Goal: Task Accomplishment & Management: Complete application form

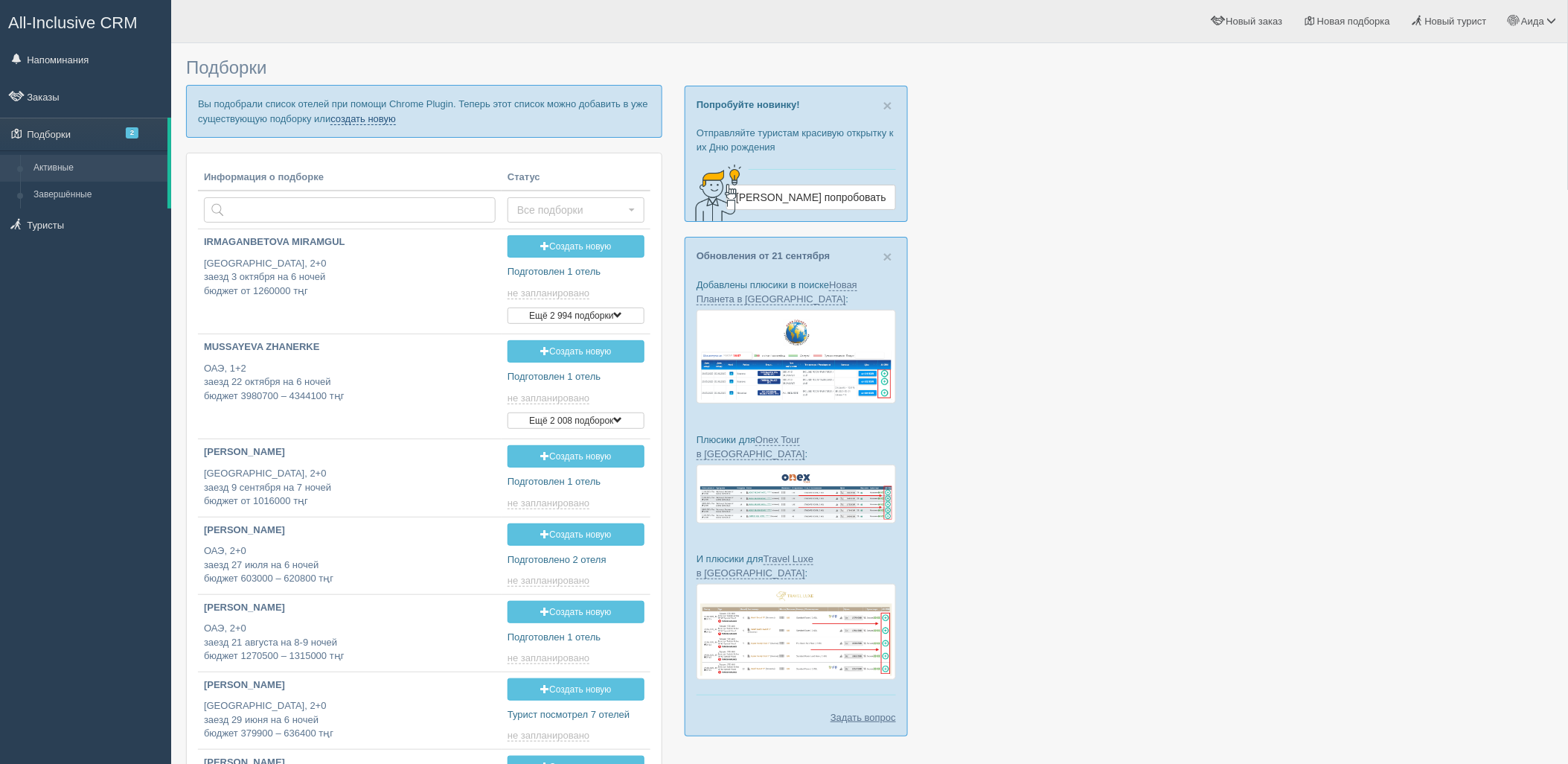
click at [383, 119] on link "создать новую" at bounding box center [363, 119] width 66 height 12
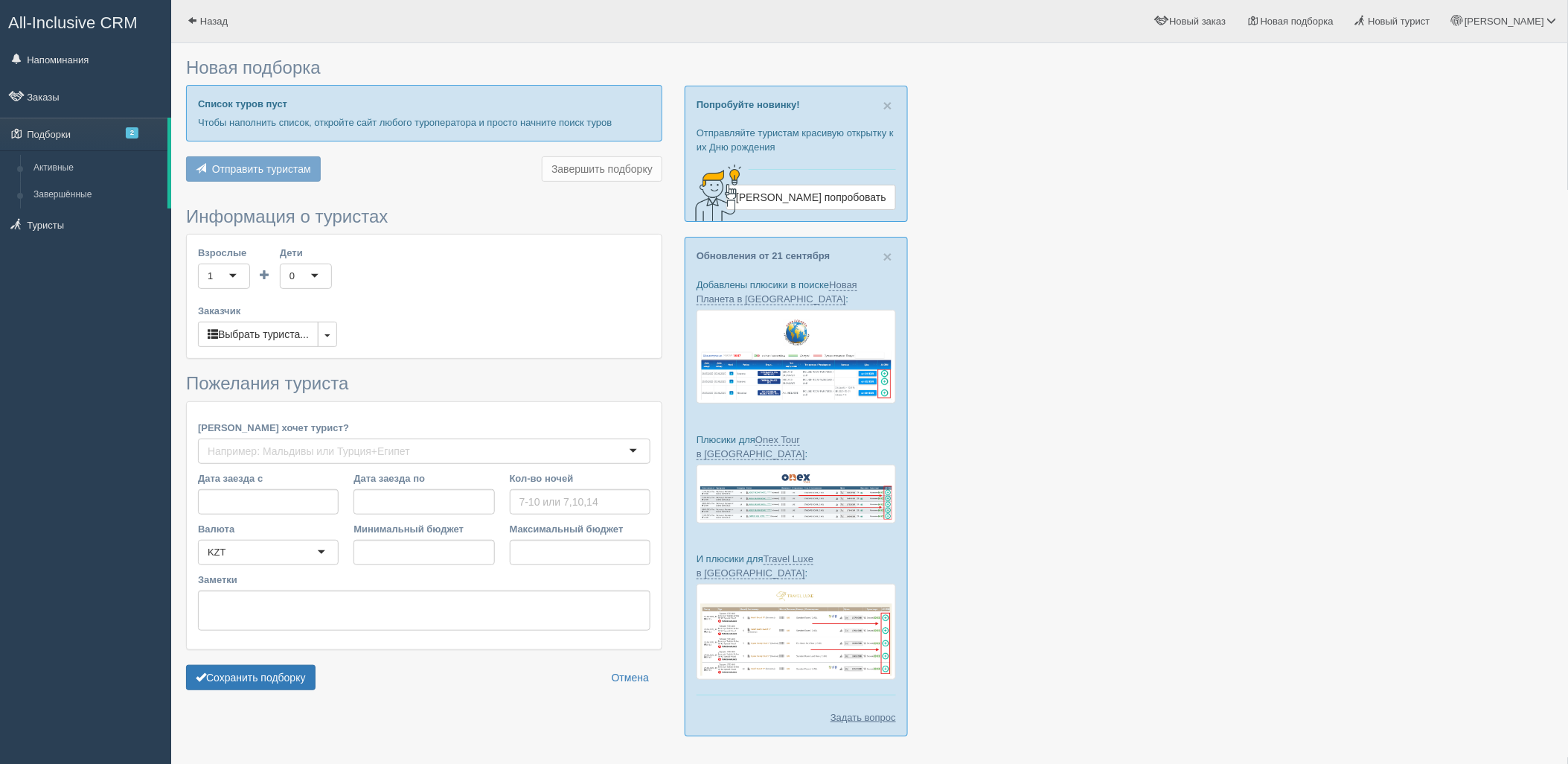
type input "7"
type input "2053500"
type input "2834900"
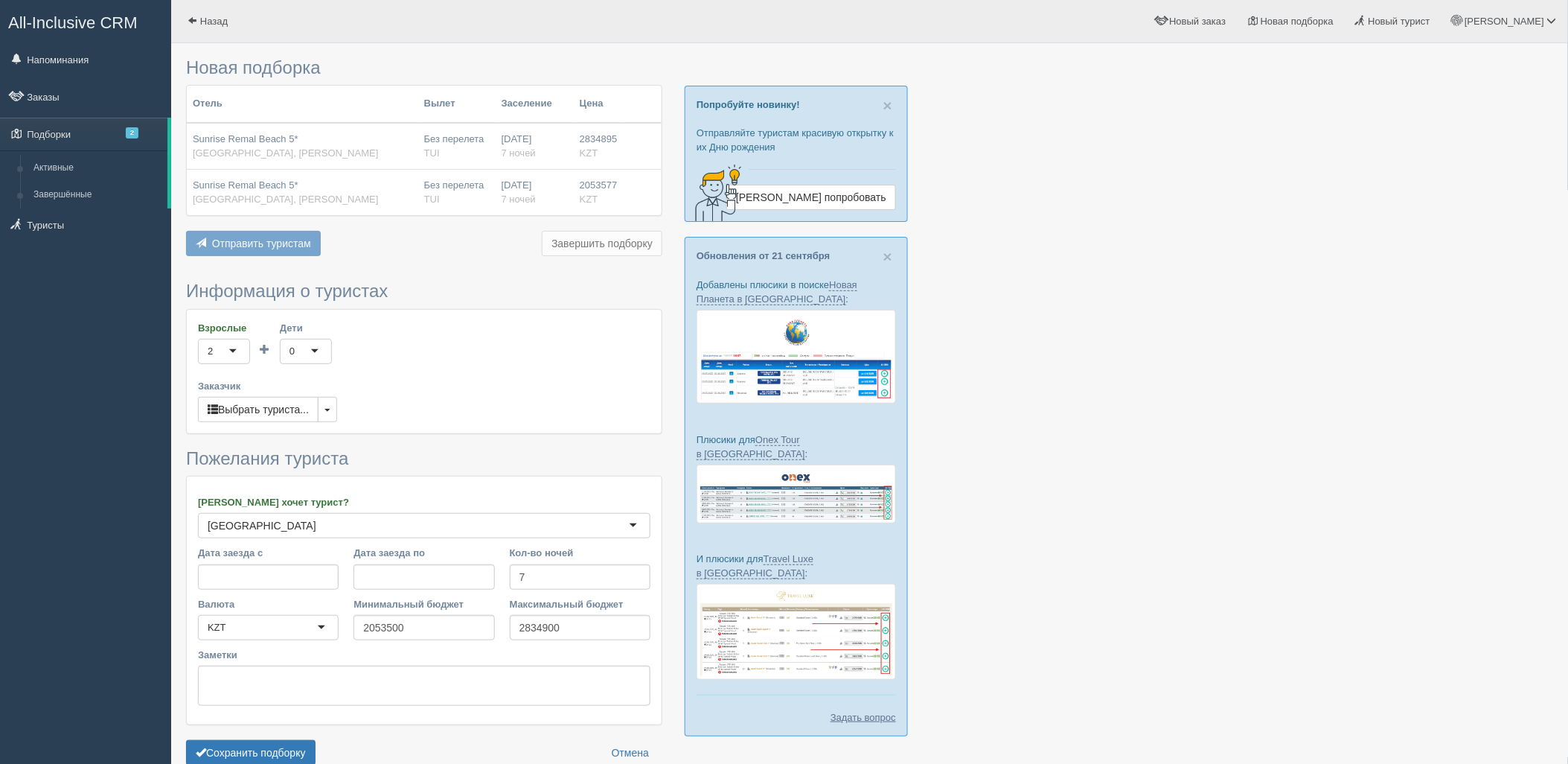
scroll to position [76, 0]
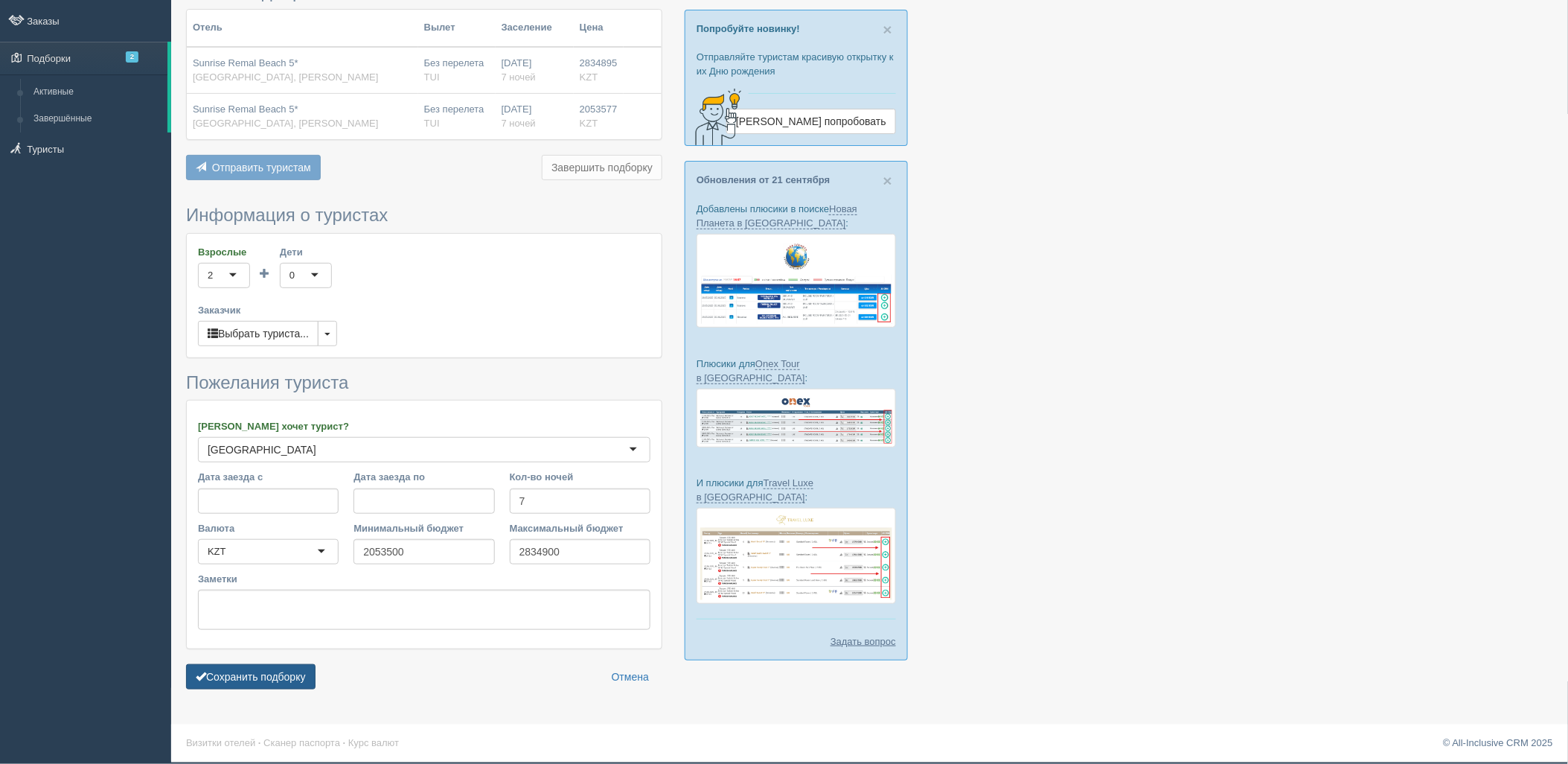
click at [295, 672] on button "Сохранить подборку" at bounding box center [251, 676] width 130 height 25
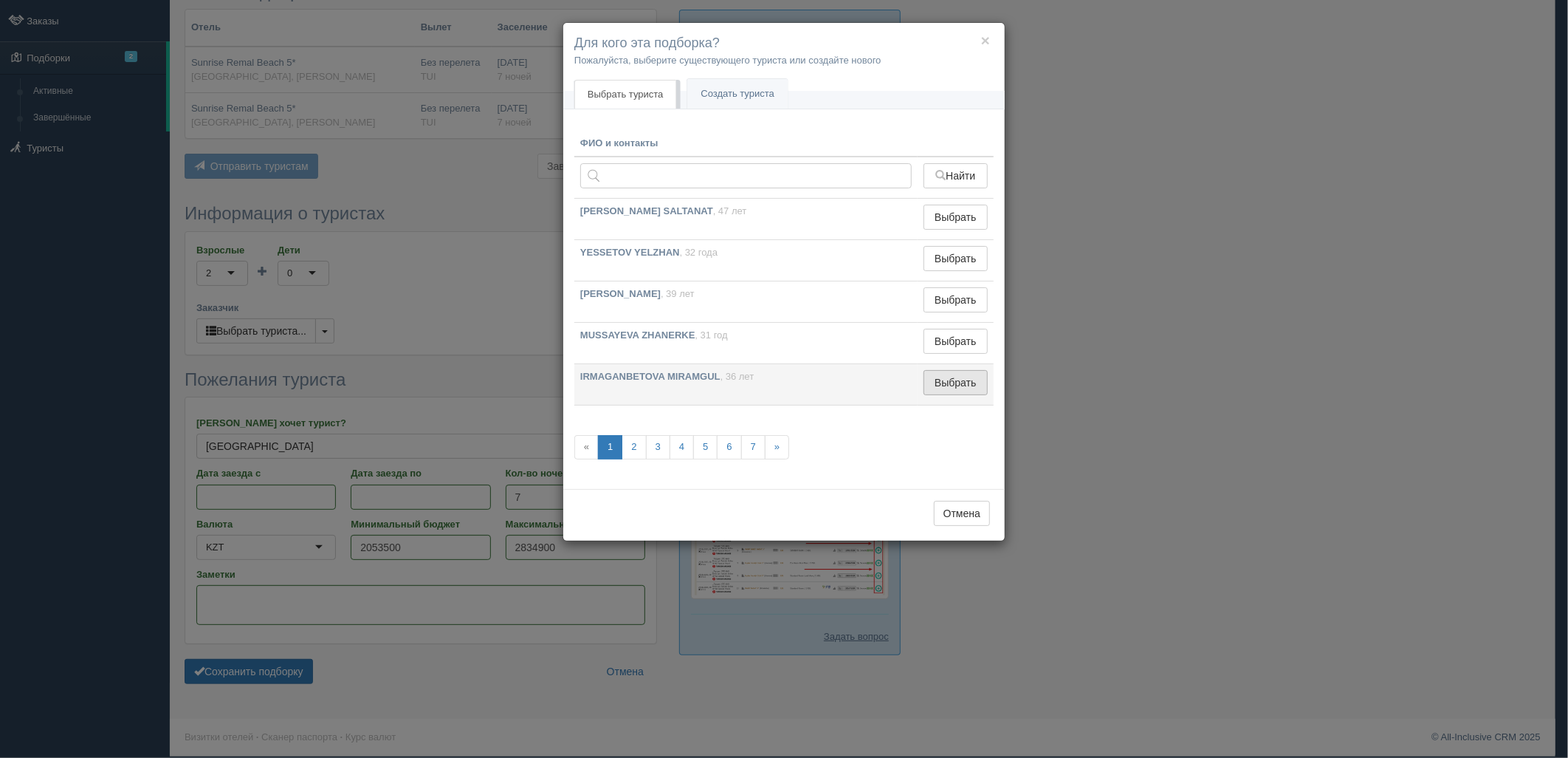
click at [952, 381] on button "Выбрать" at bounding box center [956, 382] width 64 height 25
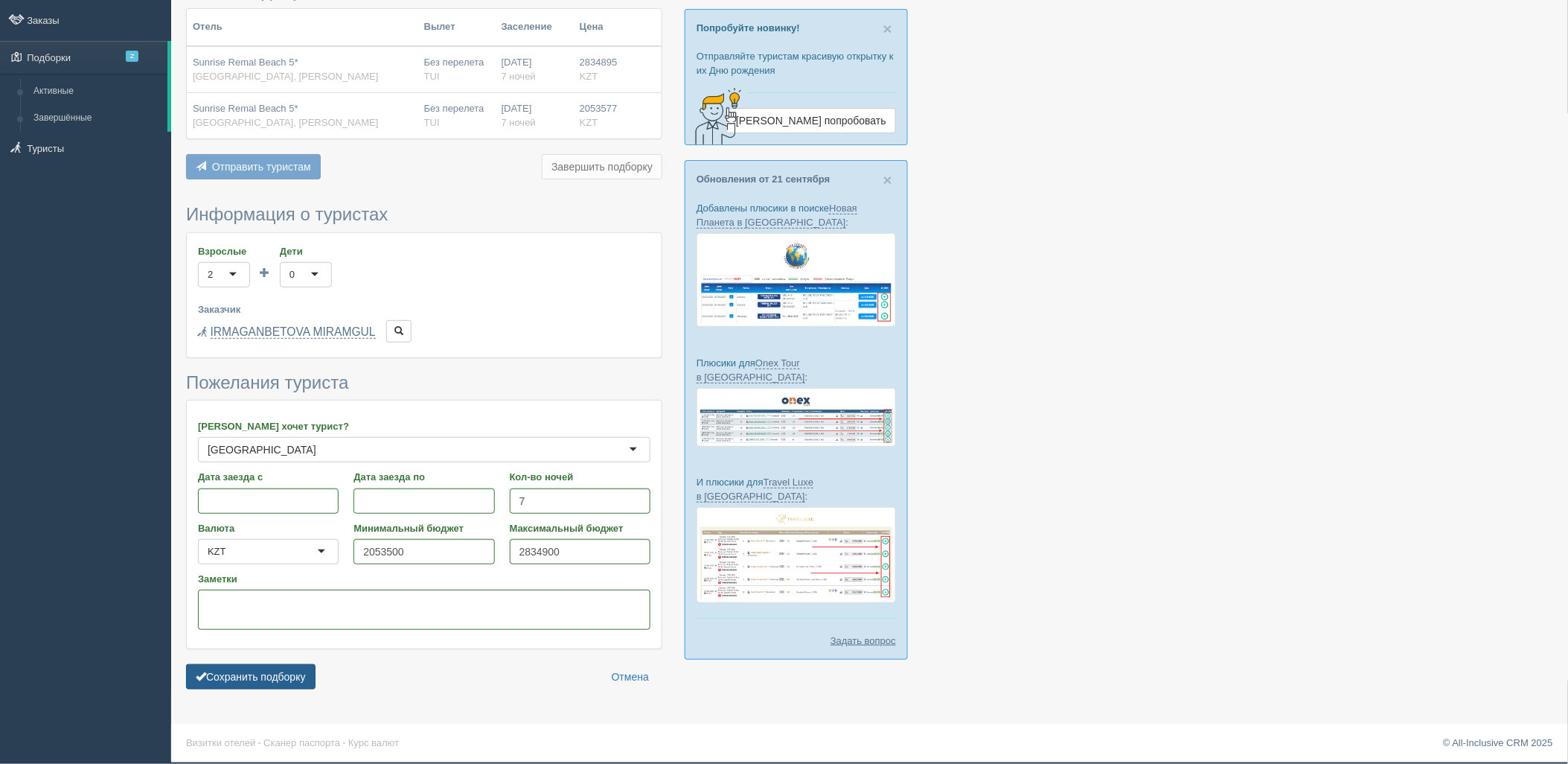
click at [296, 671] on button "Сохранить подборку" at bounding box center [251, 676] width 130 height 25
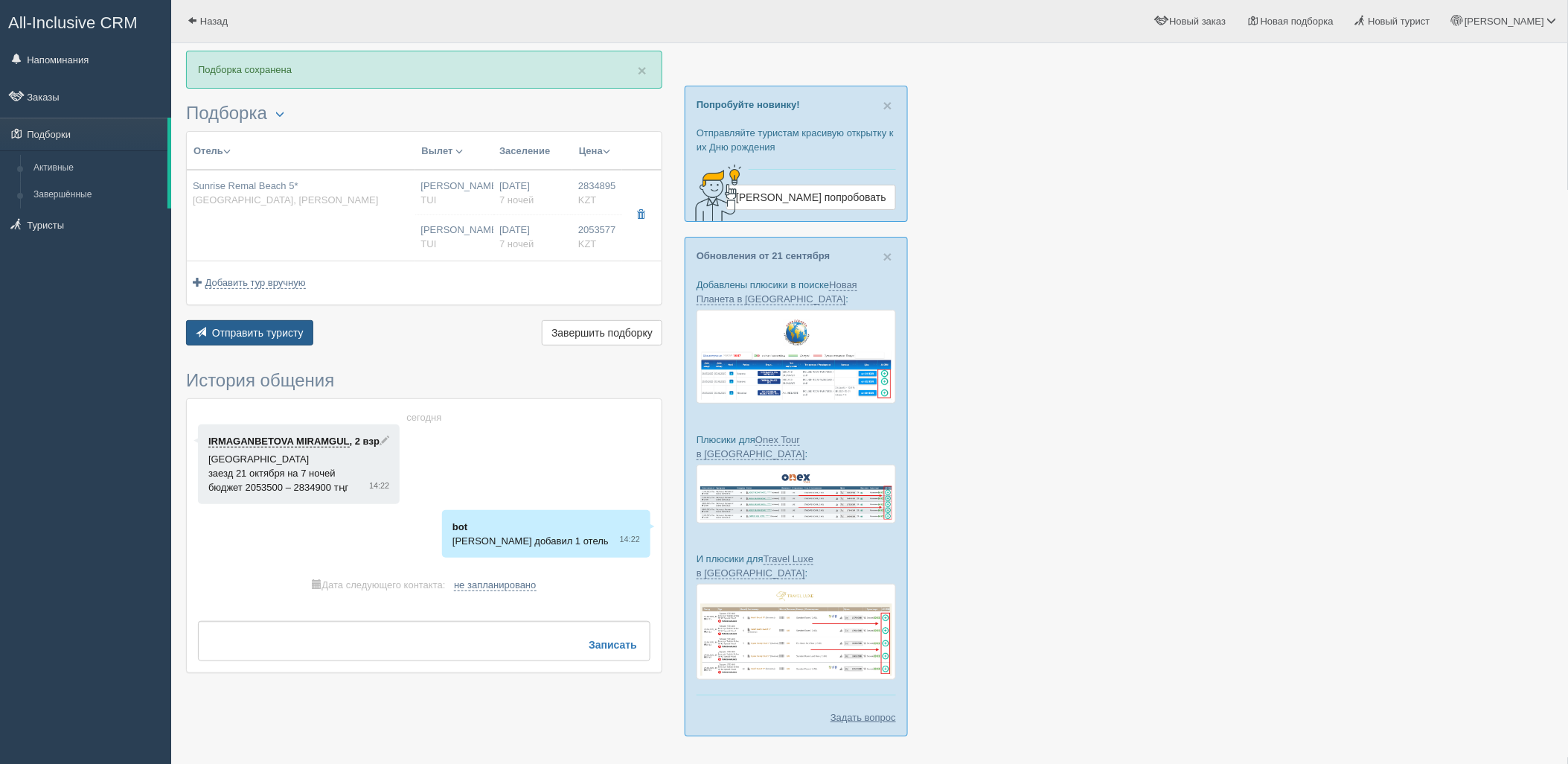
click at [272, 343] on button "Отправить туристу Отправить" at bounding box center [249, 333] width 127 height 25
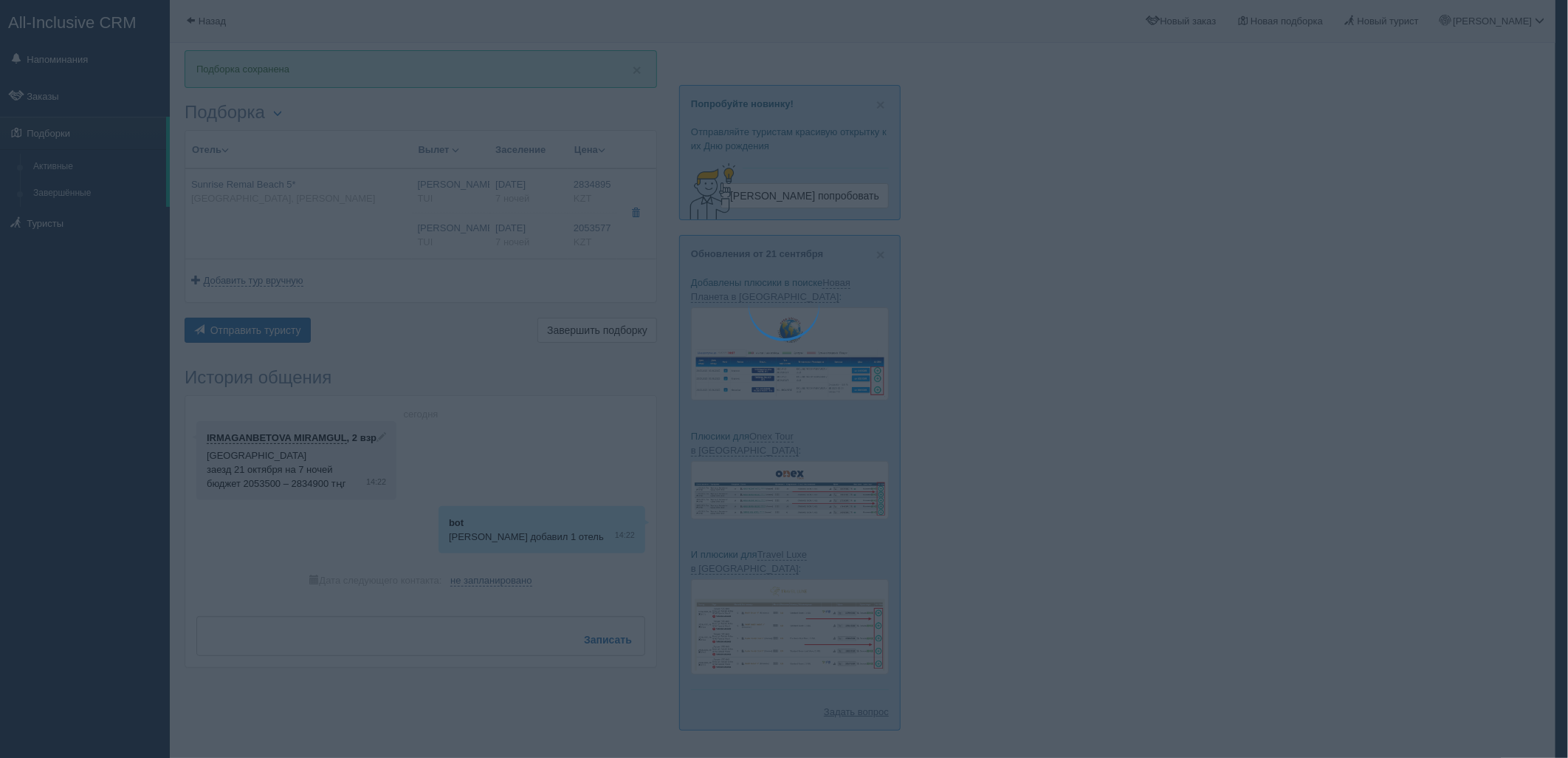
type textarea "🌞 Loremi dolo! Sitametcon Adi elitseddoei temporinc utlabore: 🌎 Etdolo, Mag Ali…"
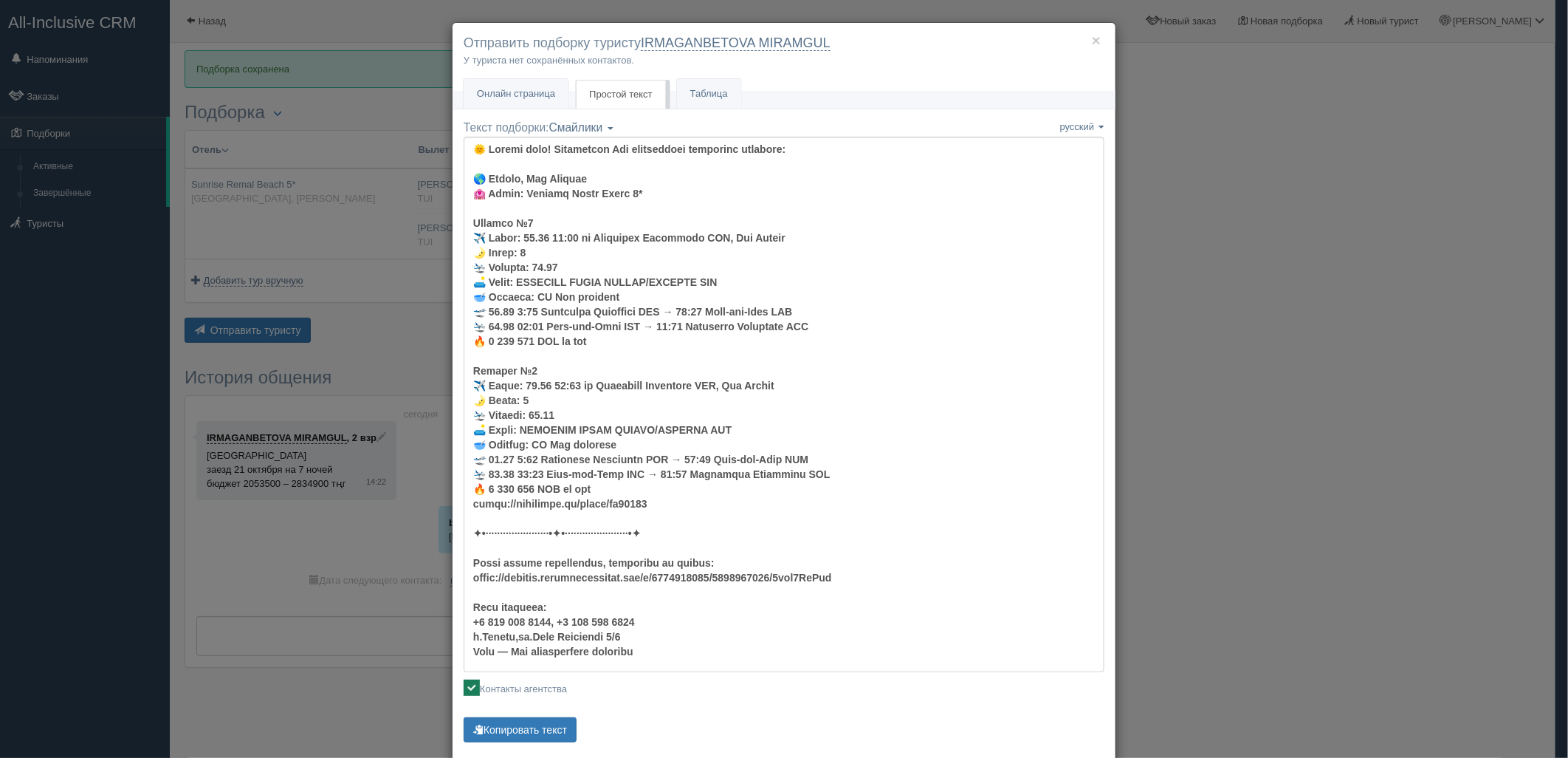
click at [1264, 312] on div "× Отправить подборку туристу IRMAGANBETOVA MIRAMGUL У туриста нет сохранённых к…" at bounding box center [784, 379] width 1568 height 758
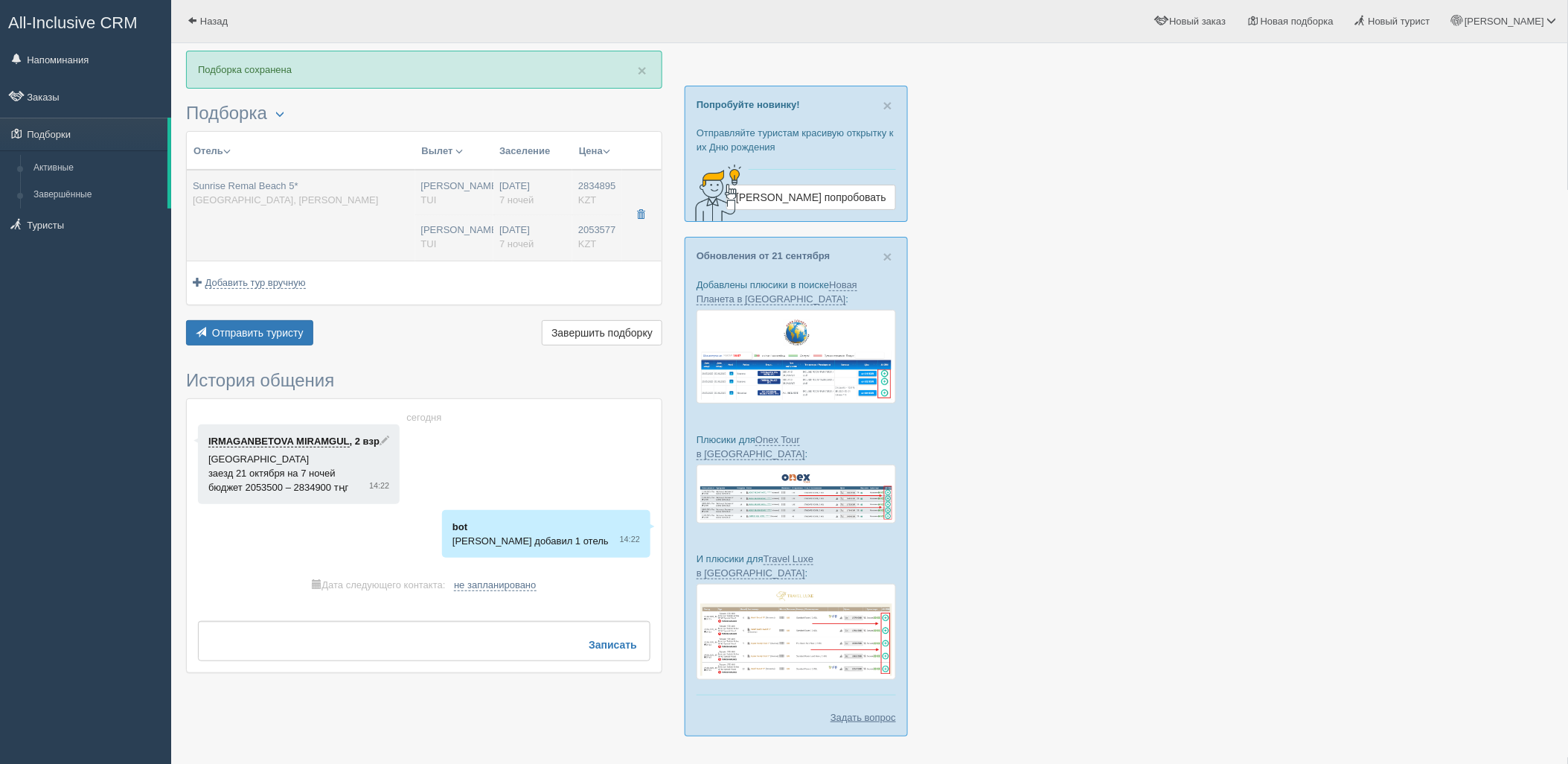
click at [492, 250] on td "[PERSON_NAME] [GEOGRAPHIC_DATA] [PERSON_NAME] [GEOGRAPHIC_DATA]" at bounding box center [455, 215] width 79 height 91
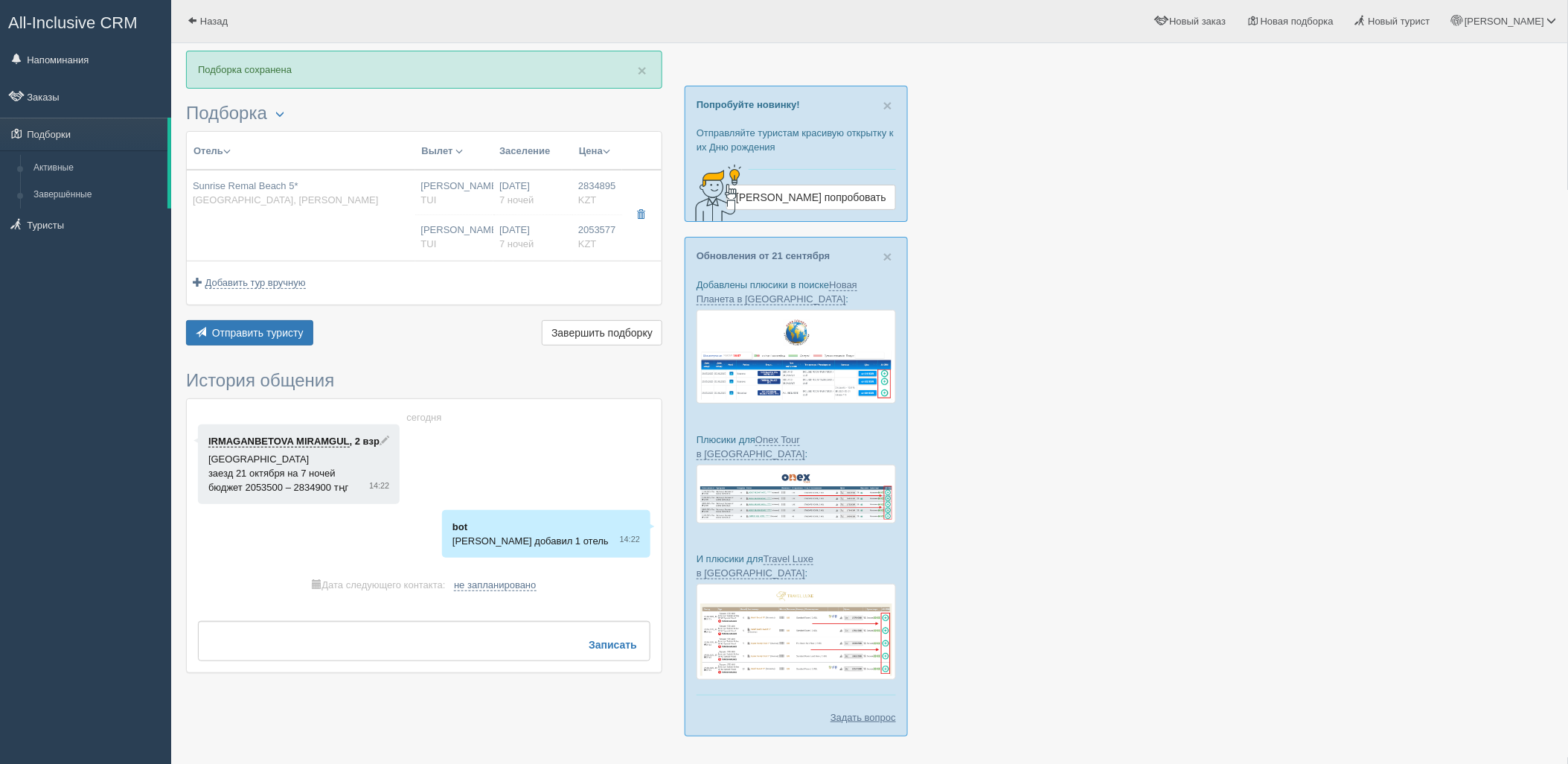
type input "Sunrise Remal Beach 5*"
type input "[URL][DOMAIN_NAME]"
type input "[GEOGRAPHIC_DATA]"
type input "[PERSON_NAME]"
type input "2834895.00"
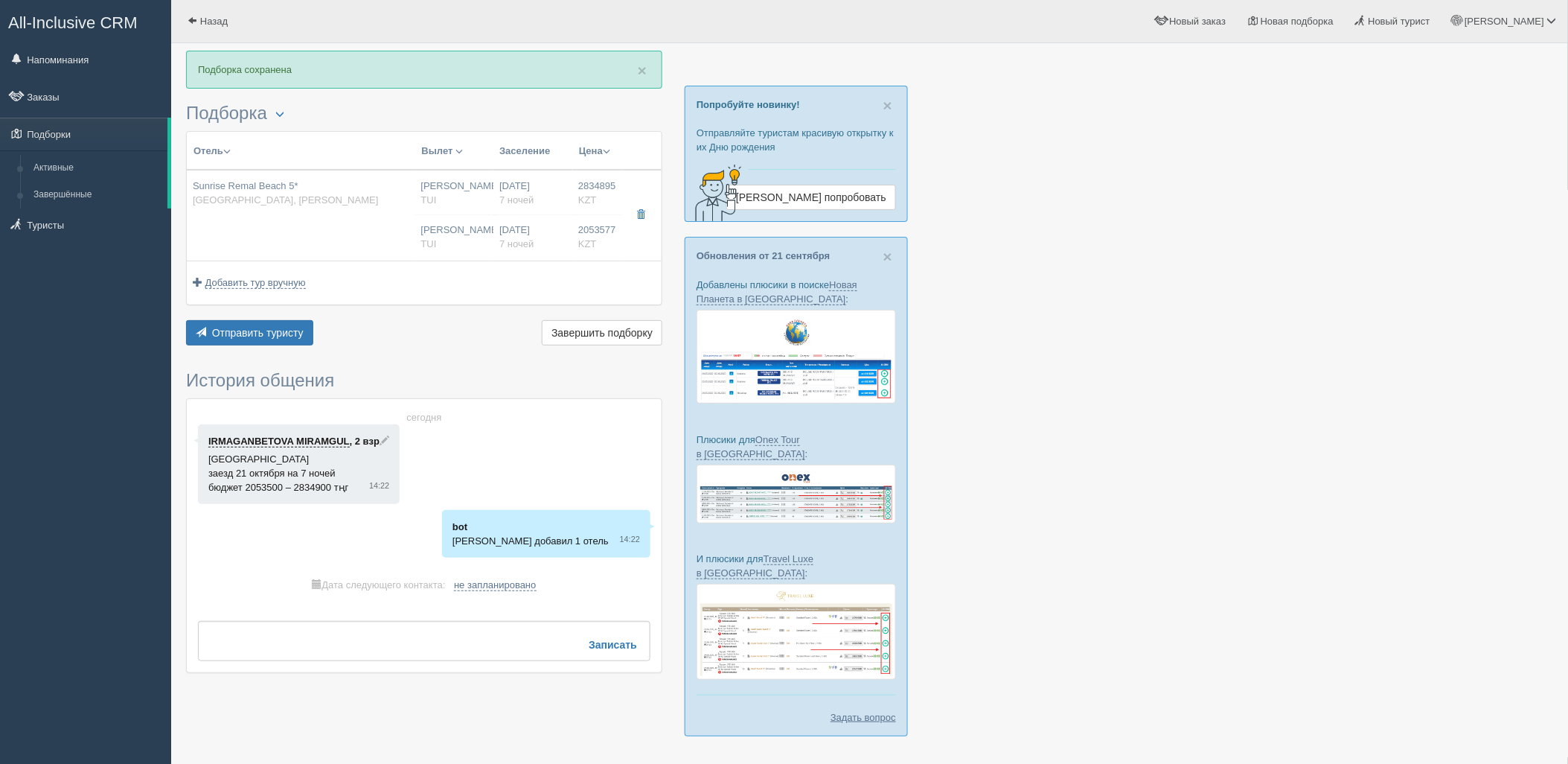
type input "[PERSON_NAME]"
type input "Шарм-эль-Шейх SSH"
type input "08:50"
type input "13:30"
type input "Air Astana"
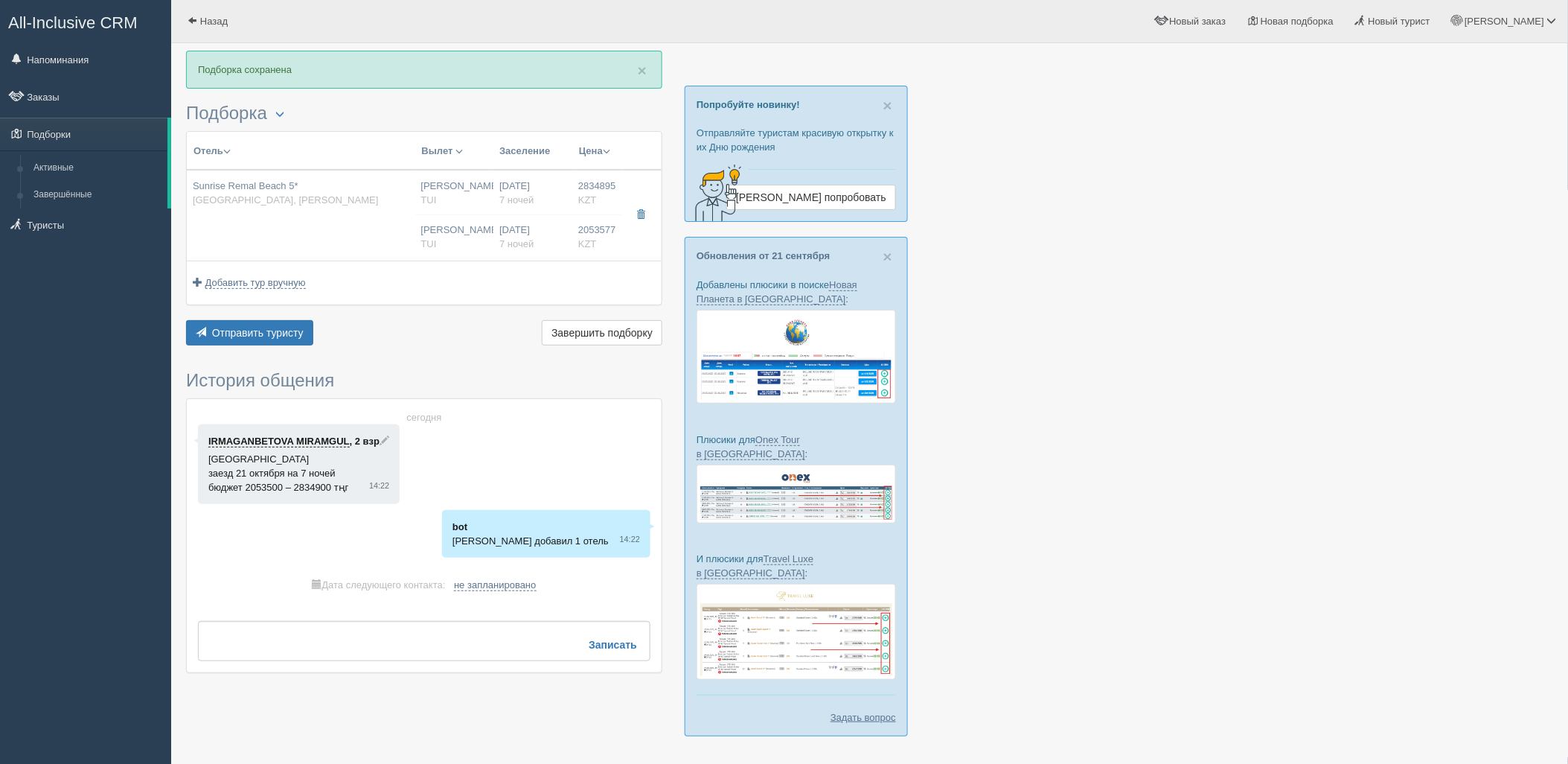
type input "14:30"
type input "22:40"
type input "7"
type input "STANDARD SUITE GARDEN/PARTIAL SEA"
type input "All Inclusive"
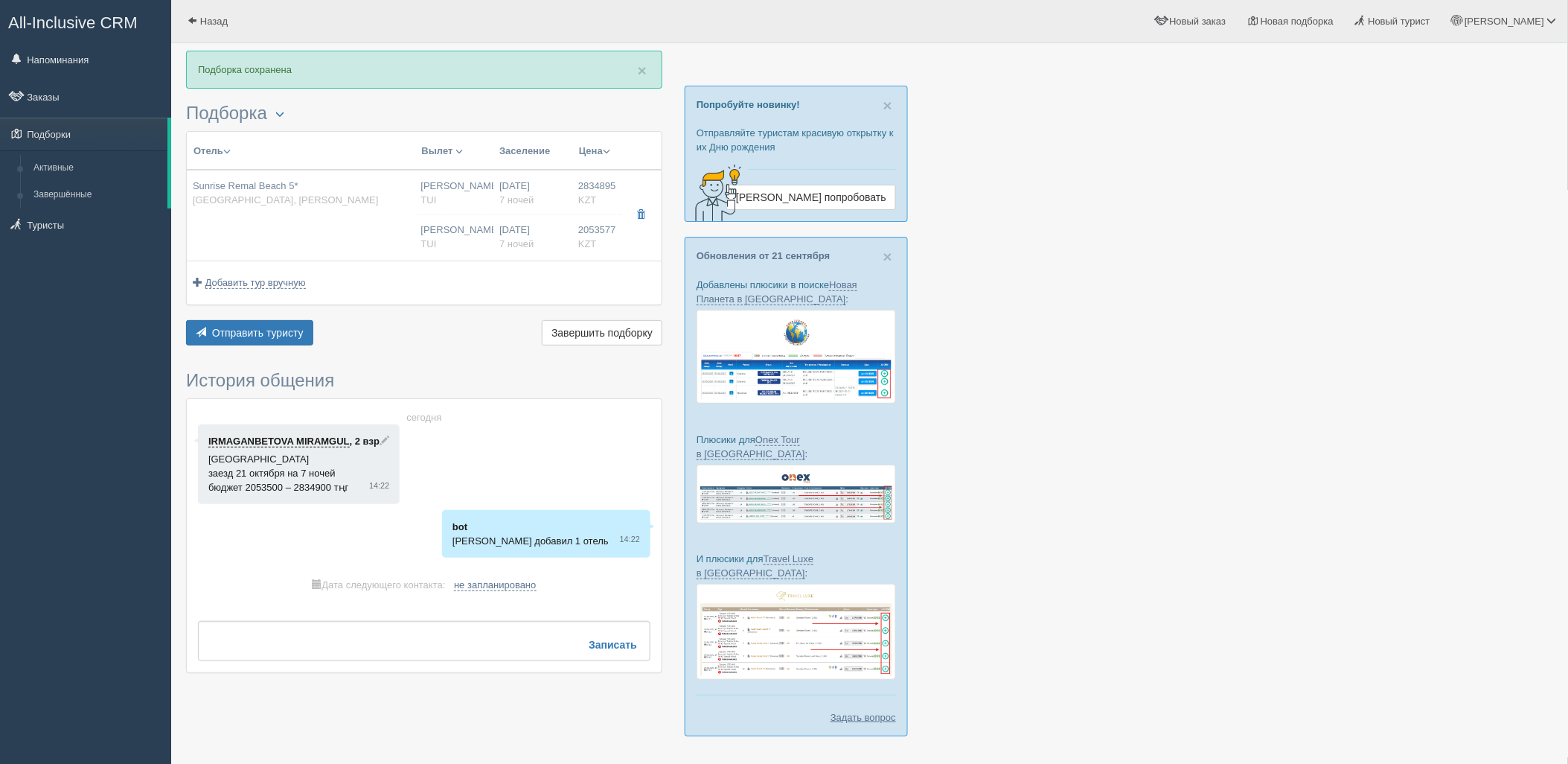
type input "TUI"
type input "[URL][DOMAIN_NAME]"
type input "2053577.00"
type input "[PERSON_NAME]"
type input "Шарм-эль-Шейх SSH"
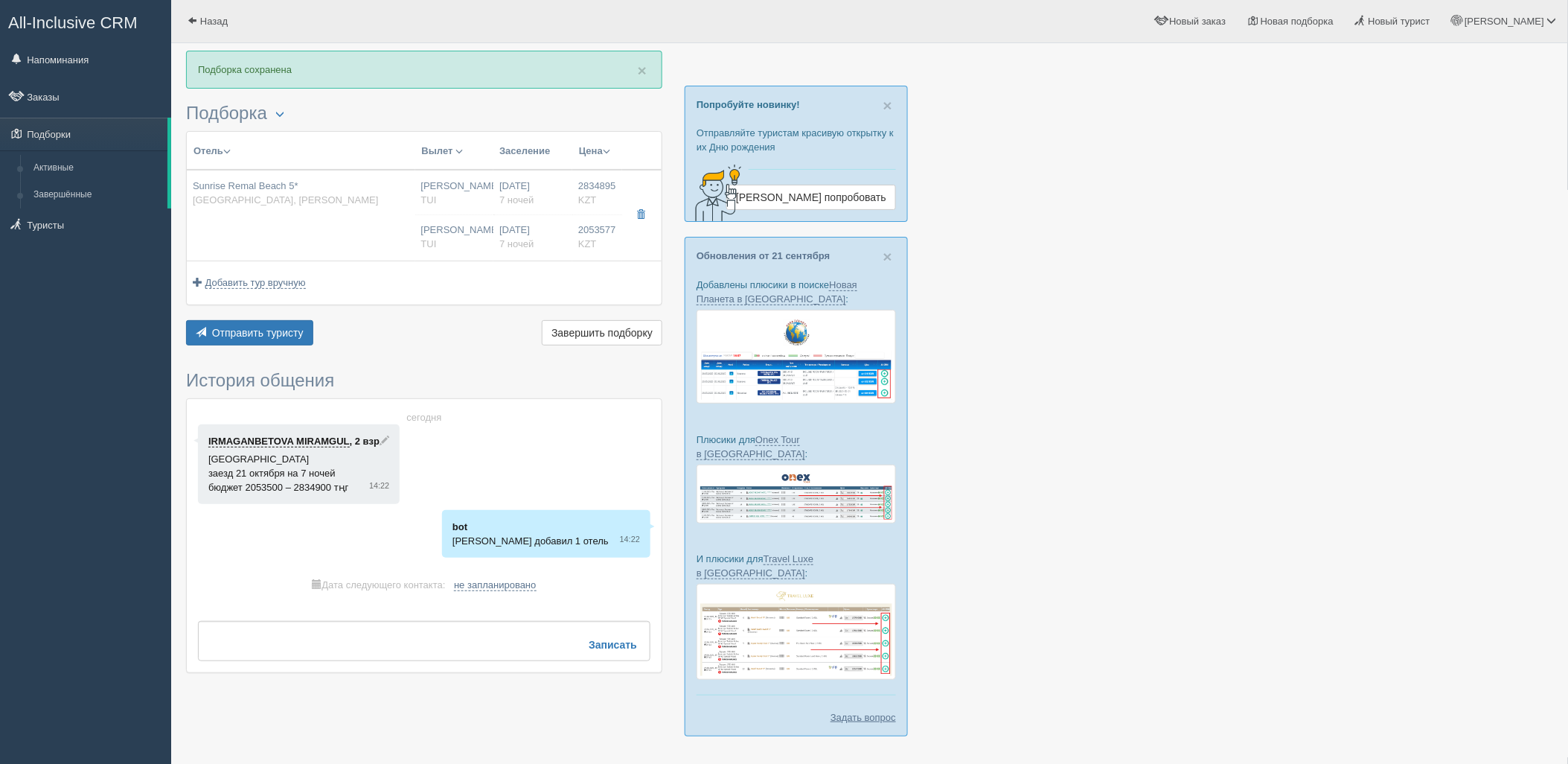
type input "08:50"
type input "13:30"
type input "Air Astana"
type input "14:30"
type input "22:40"
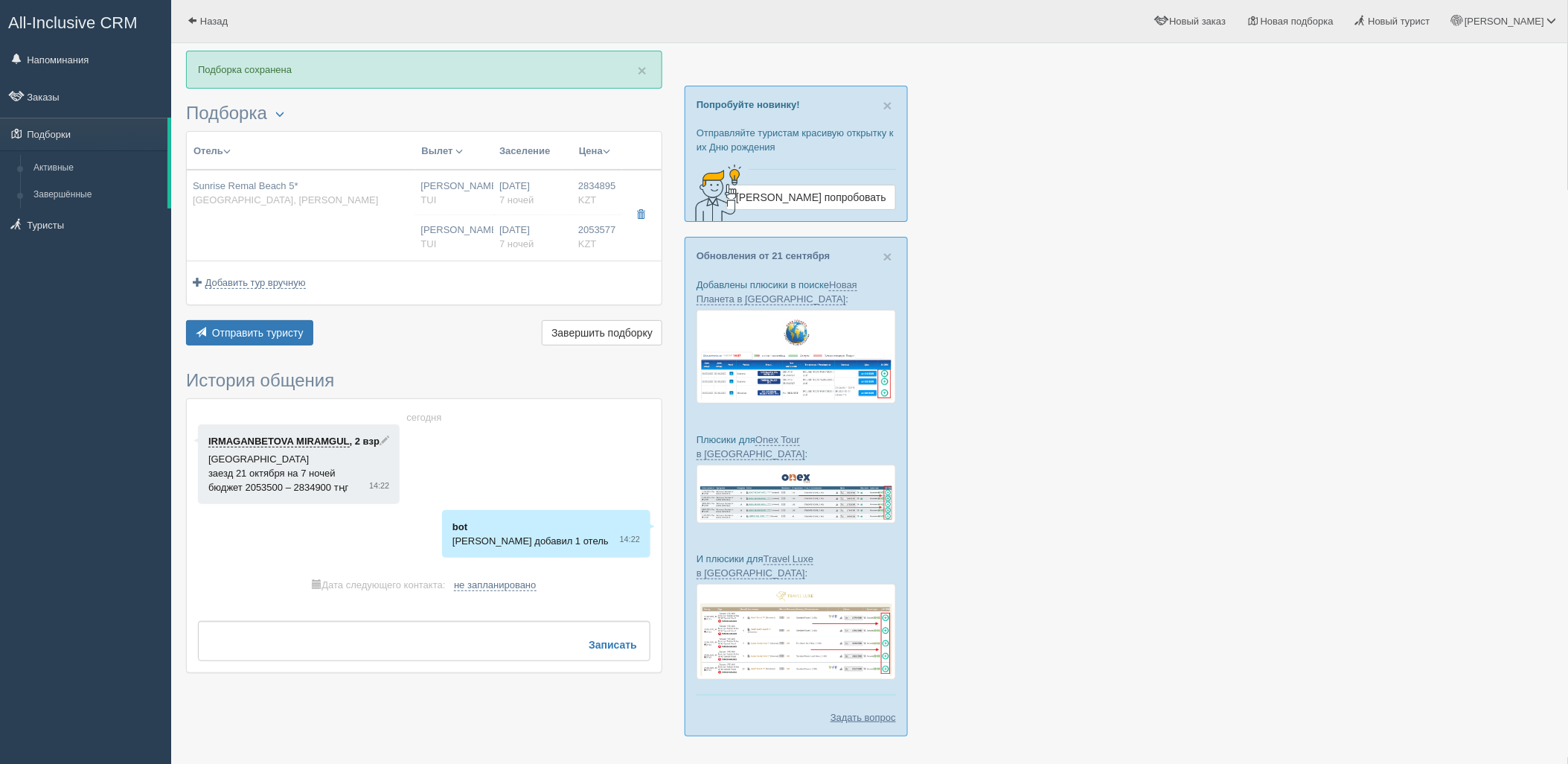
type input "7"
type input "STANDARD SUITE GARDEN/PARTIAL SEA"
type input "All Inclusive"
type input "TUI"
type input "[URL][DOMAIN_NAME]"
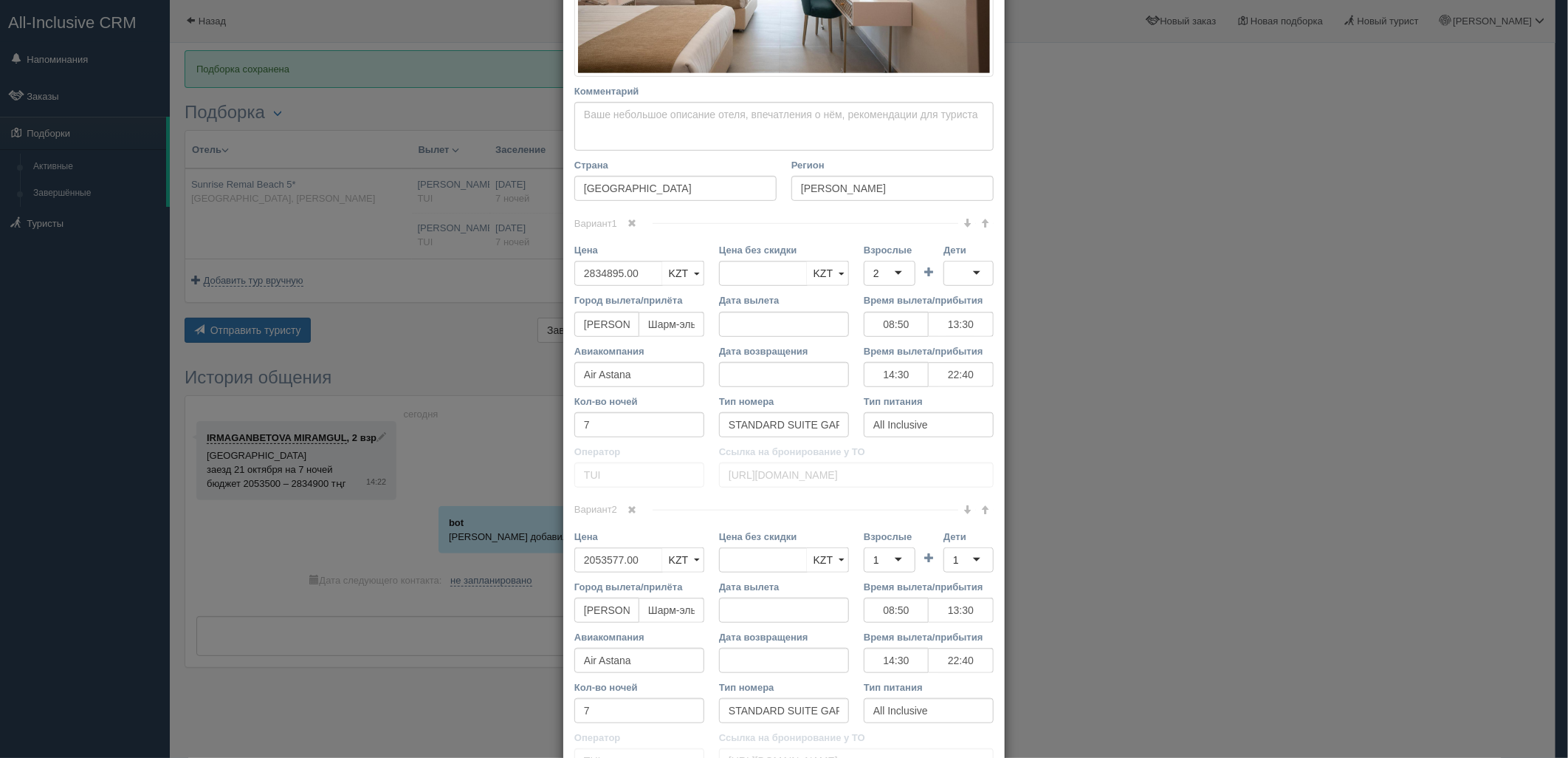
scroll to position [513, 0]
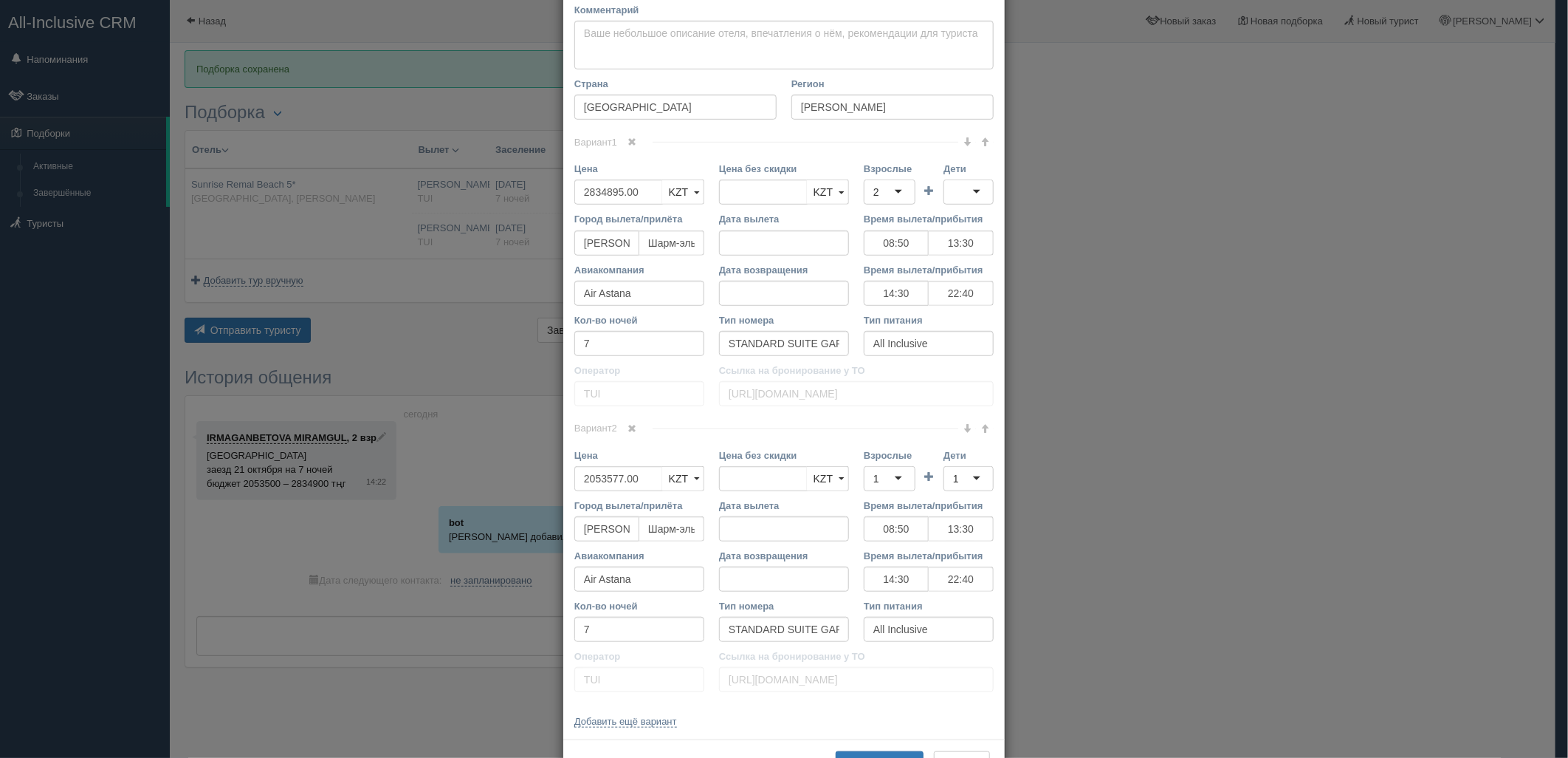
click at [631, 432] on span at bounding box center [633, 429] width 9 height 9
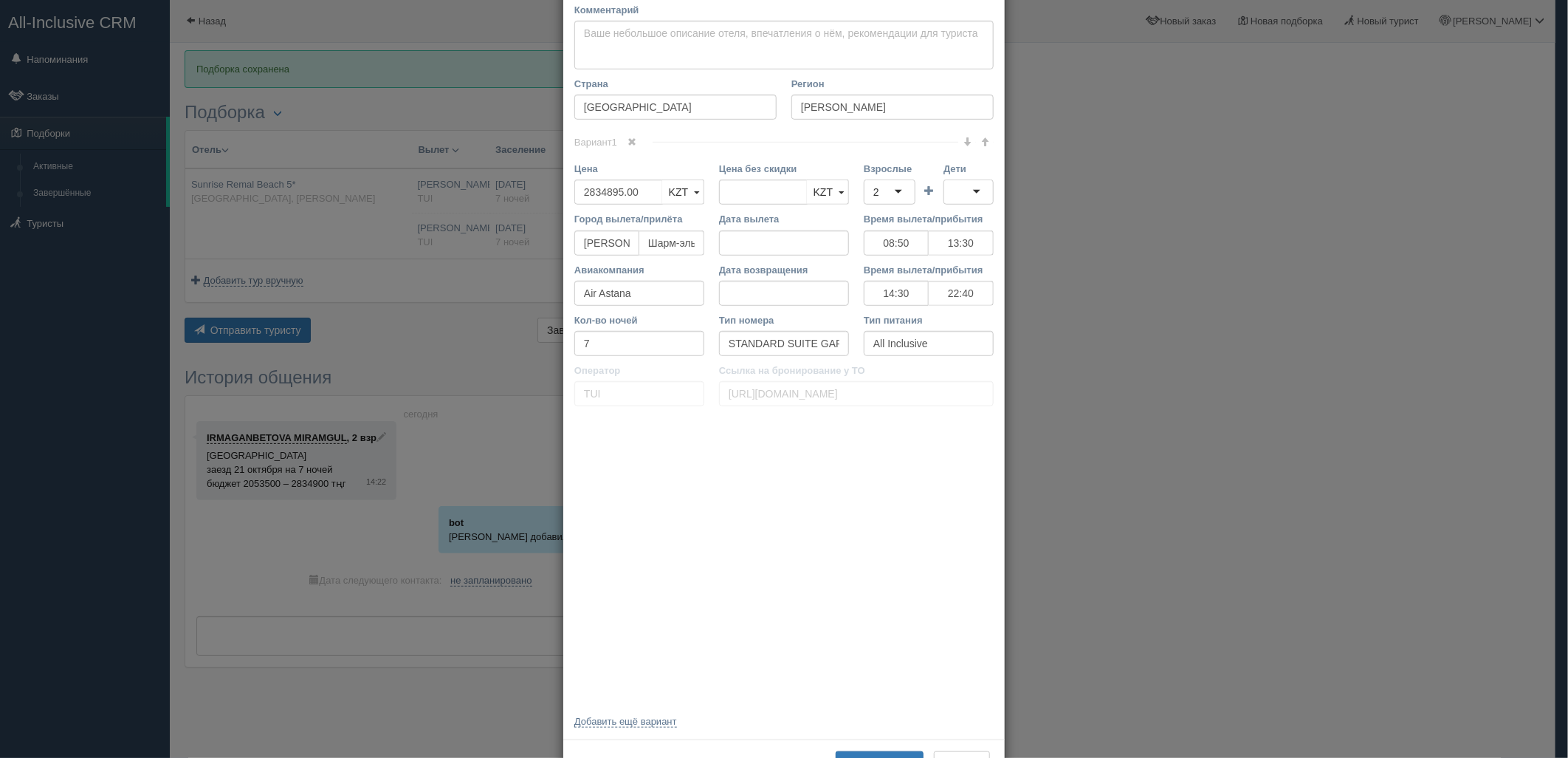
scroll to position [283, 0]
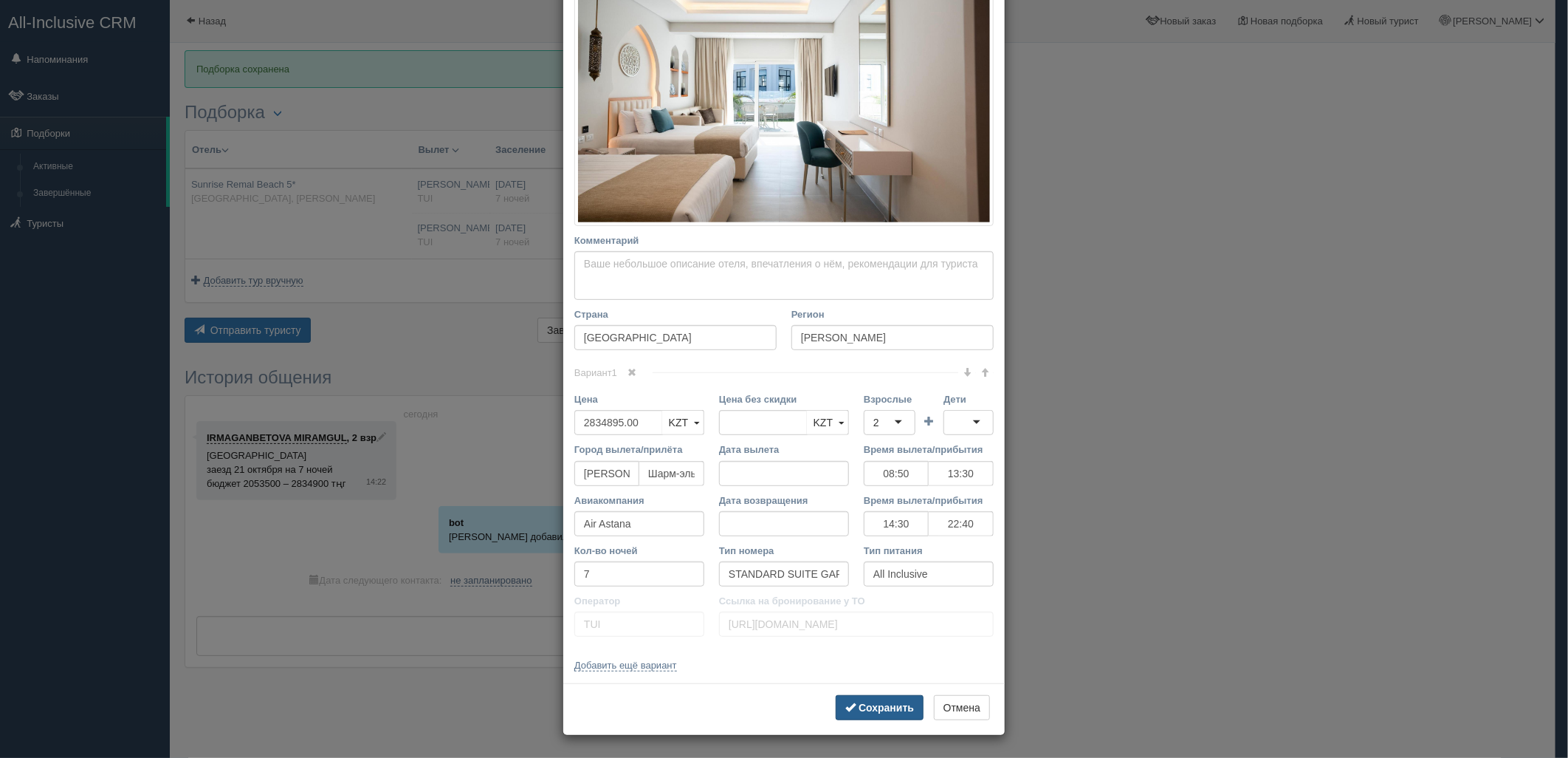
click at [865, 703] on b "Сохранить" at bounding box center [886, 707] width 55 height 11
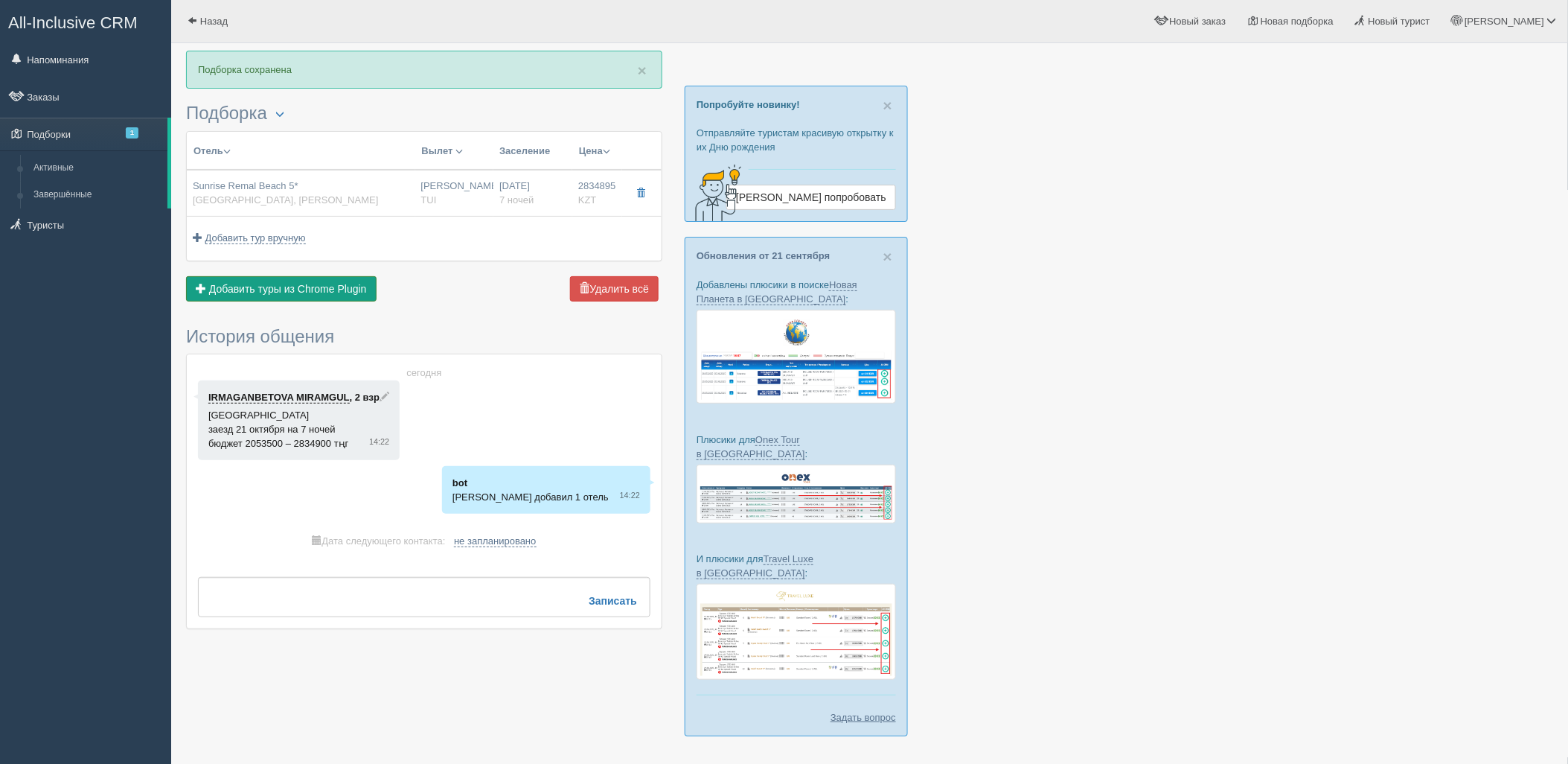
click at [326, 283] on span "Добавить туры из Chrome Plugin" at bounding box center [288, 289] width 157 height 12
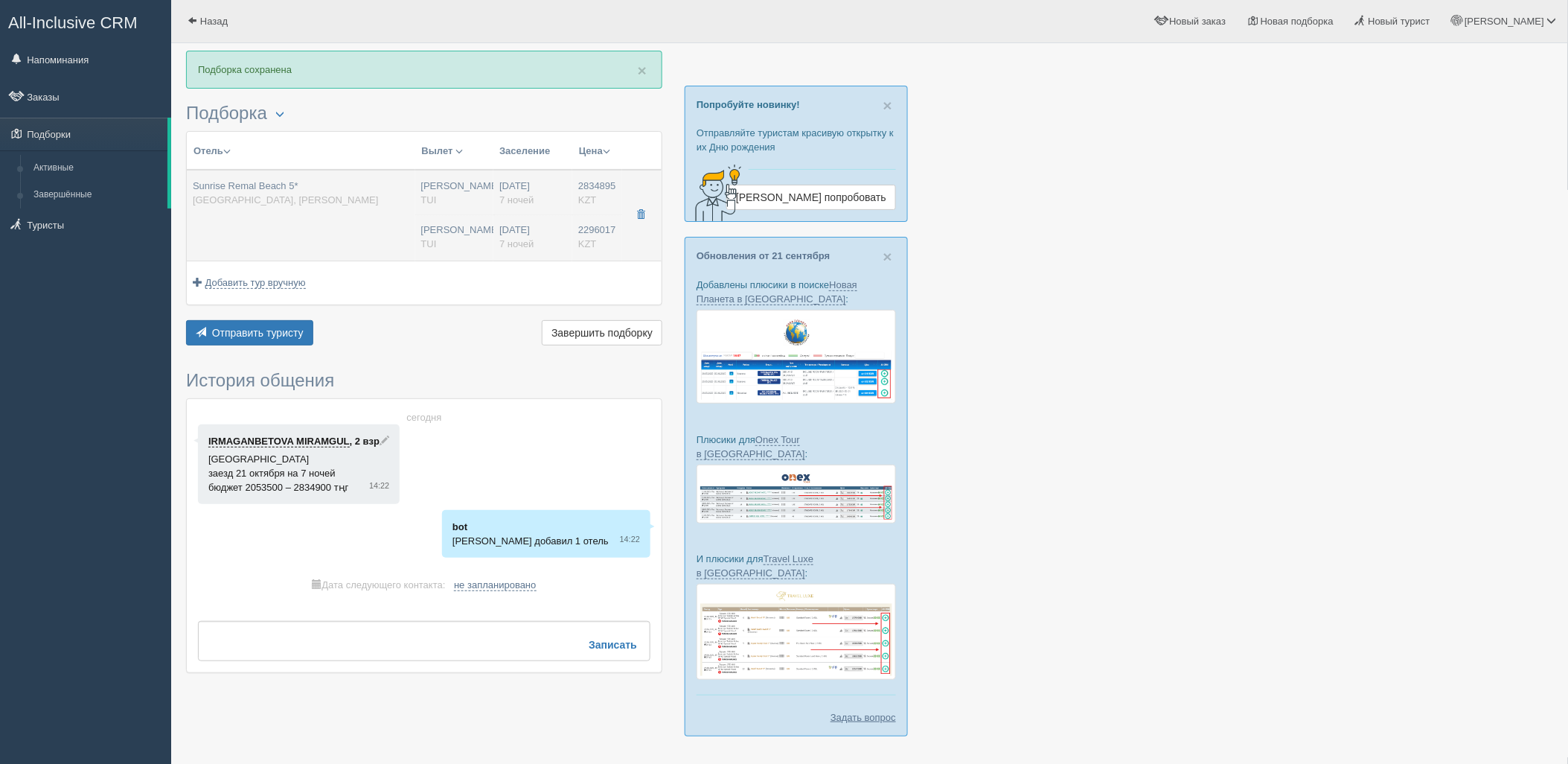
click at [575, 239] on td "2834895 kzt 0 2296017 KZT 0" at bounding box center [597, 215] width 50 height 91
type input "08:50"
type input "13:30"
type input "14:30"
type input "22:40"
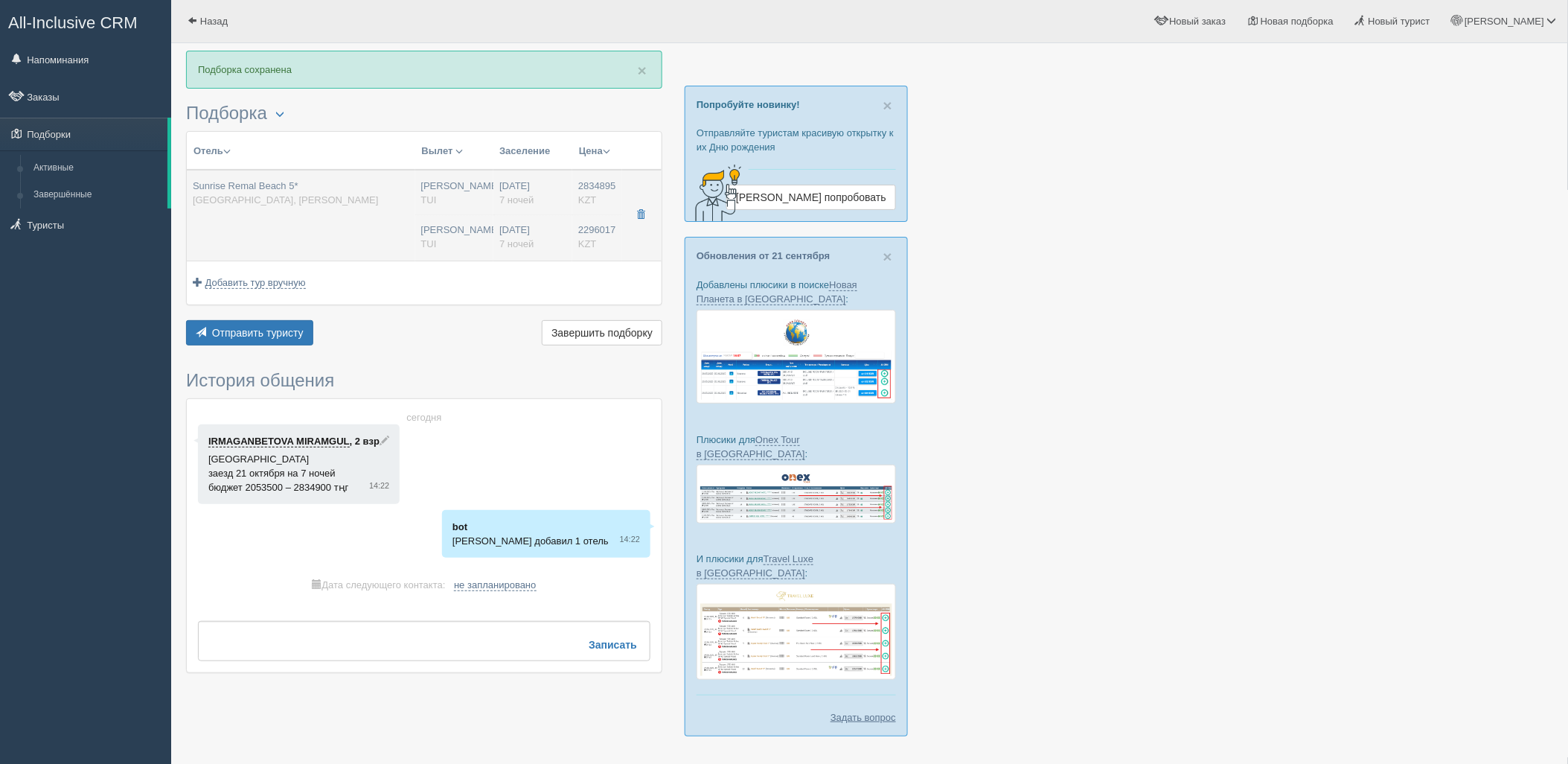
type input "2296017.00"
type input "[PERSON_NAME]"
type input "Шарм-эль-Шейх SSH"
type input "08:50"
type input "13:30"
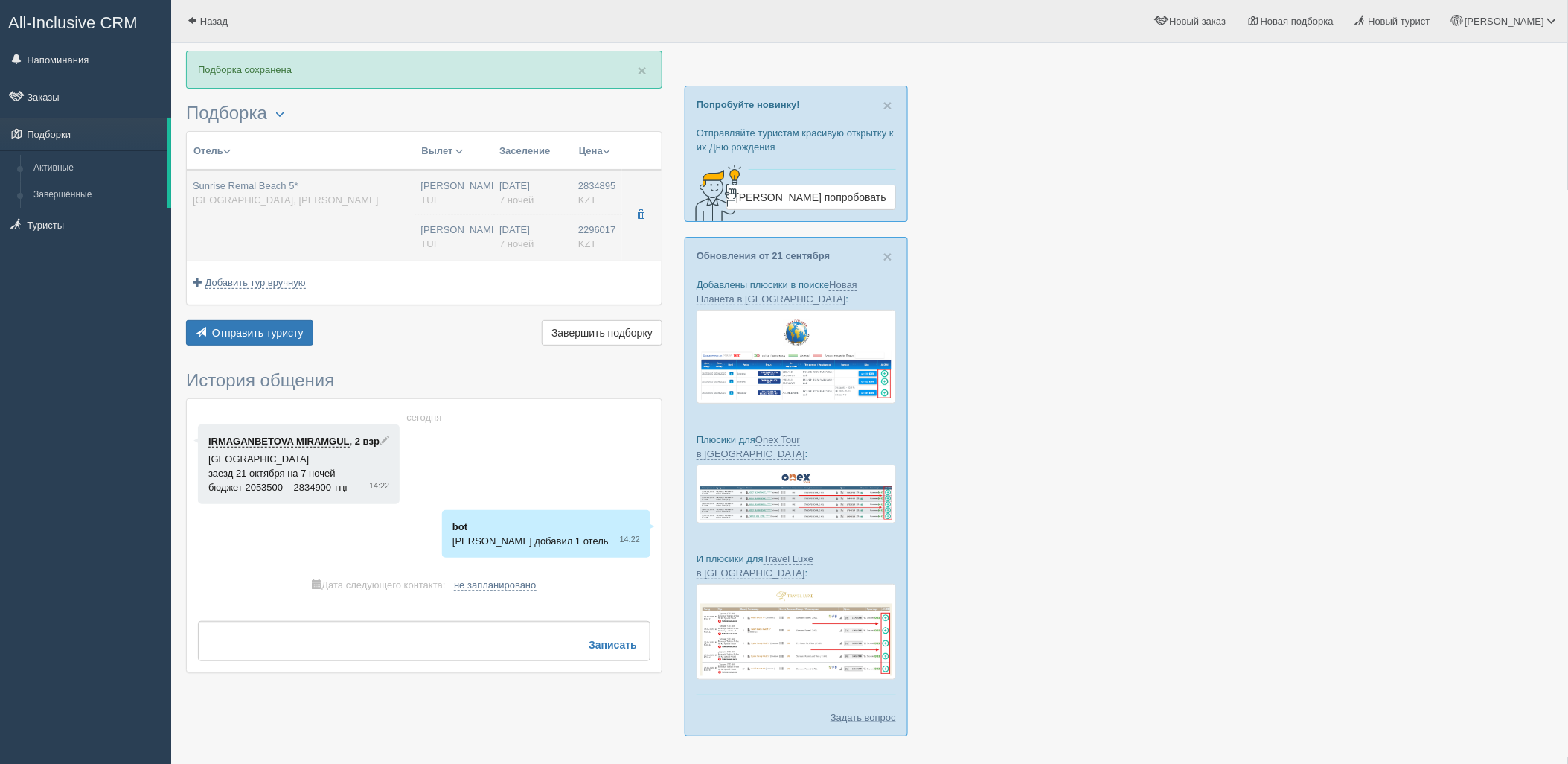
type input "Air Astana"
type input "14:30"
type input "22:40"
type input "7"
type input "STANDARD SUITE GARDEN/PARTIAL SEA"
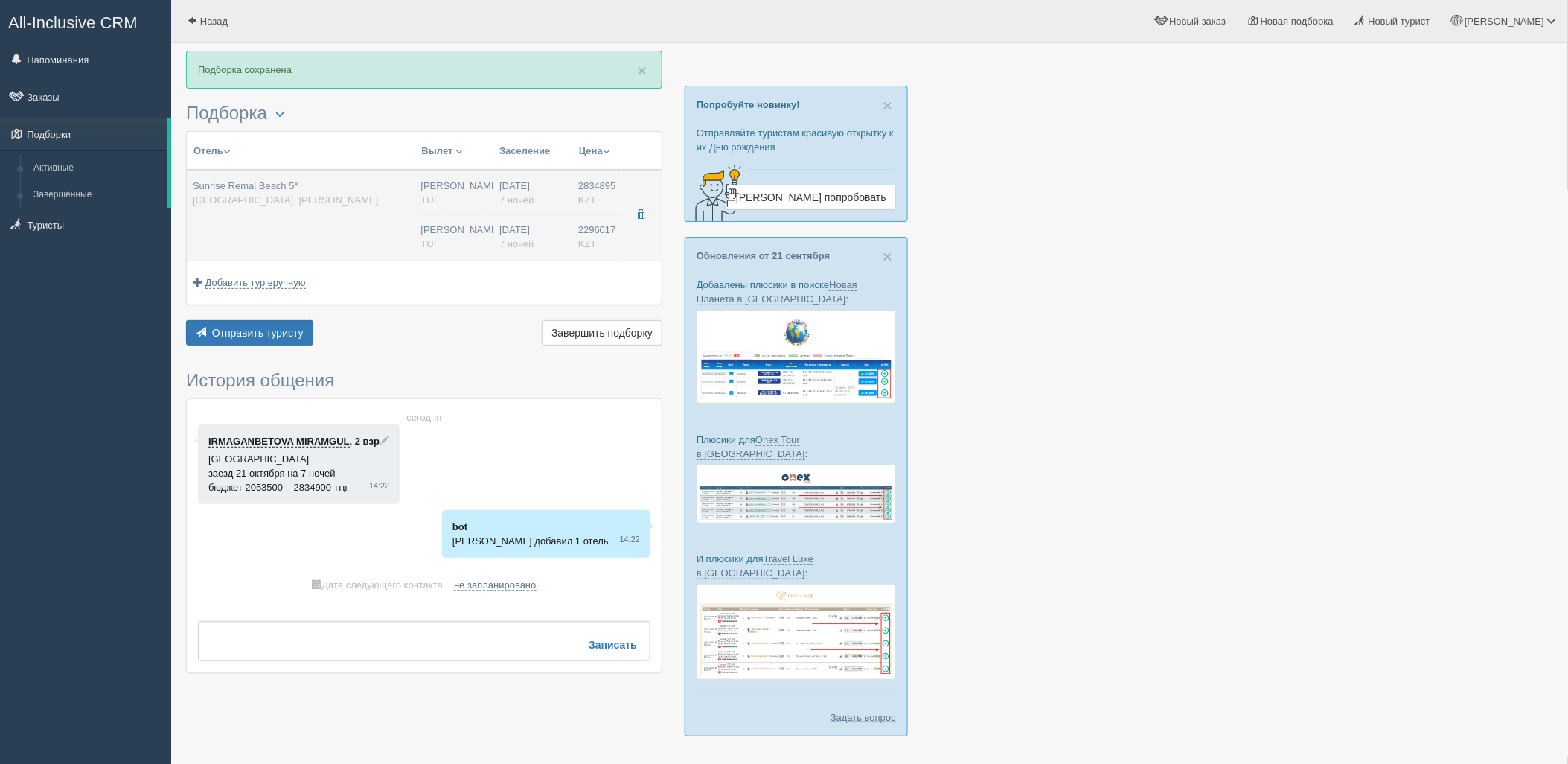
type input "All Inclusive"
type input "TUI"
type input "[URL][DOMAIN_NAME]"
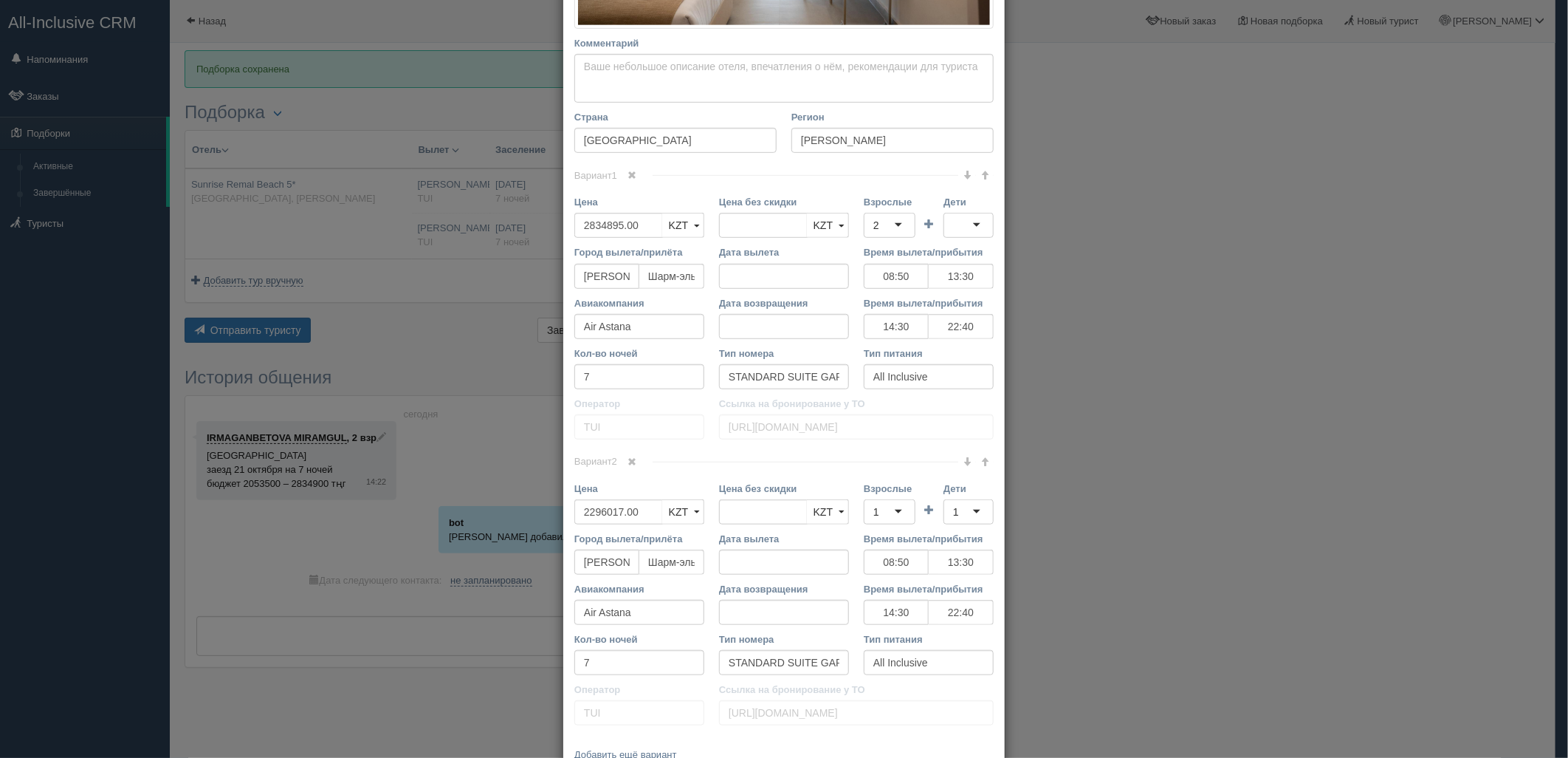
scroll to position [485, 0]
drag, startPoint x: 643, startPoint y: 219, endPoint x: 574, endPoint y: 229, distance: 69.7
click at [574, 229] on input "2834895.00" at bounding box center [618, 221] width 89 height 25
type input "2834895.00"
type input "2806500"
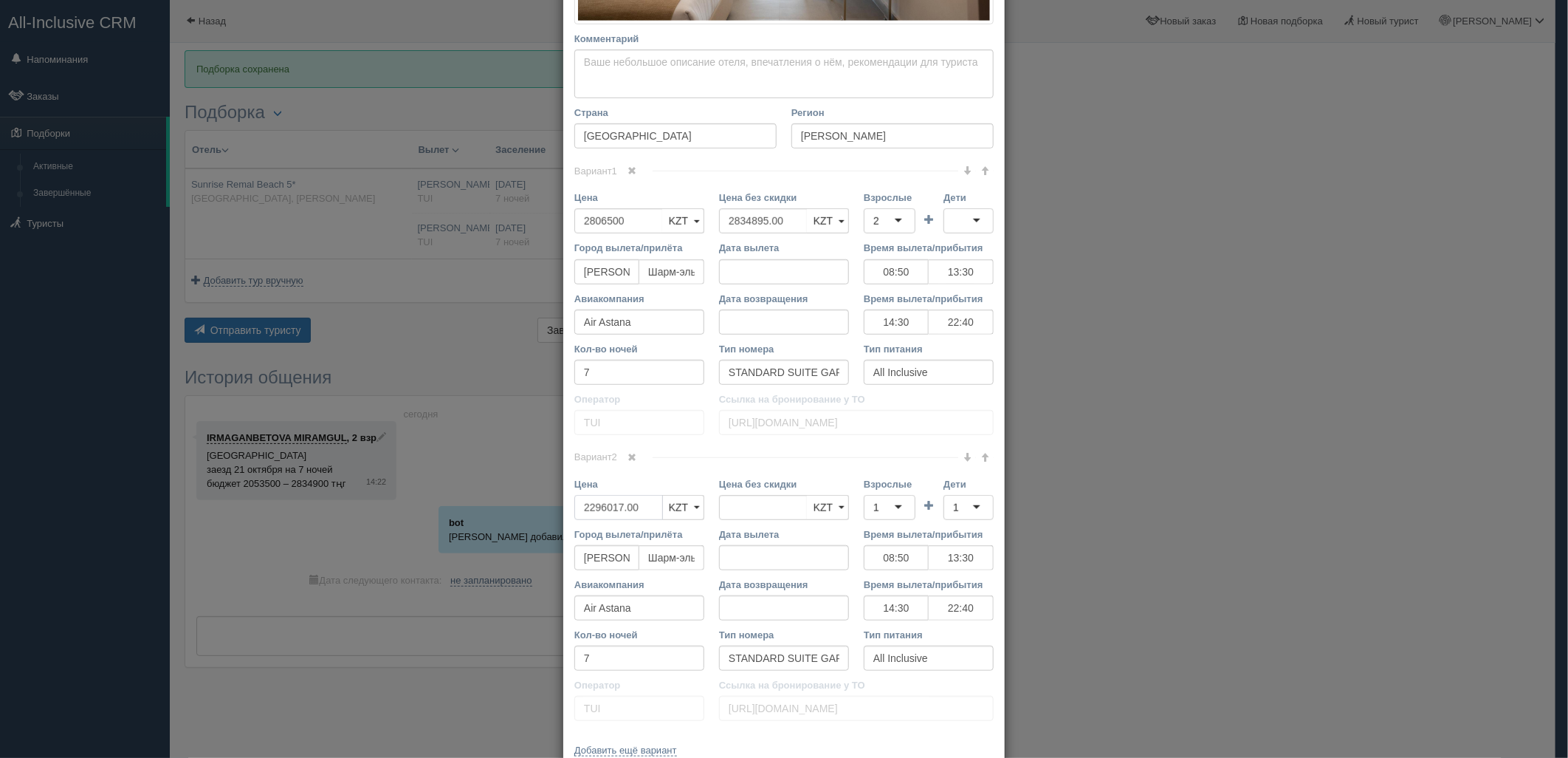
drag, startPoint x: 643, startPoint y: 508, endPoint x: 571, endPoint y: 515, distance: 72.3
click at [574, 515] on input "2296017.00" at bounding box center [618, 507] width 89 height 25
type input "2296017.00"
type input "2273000"
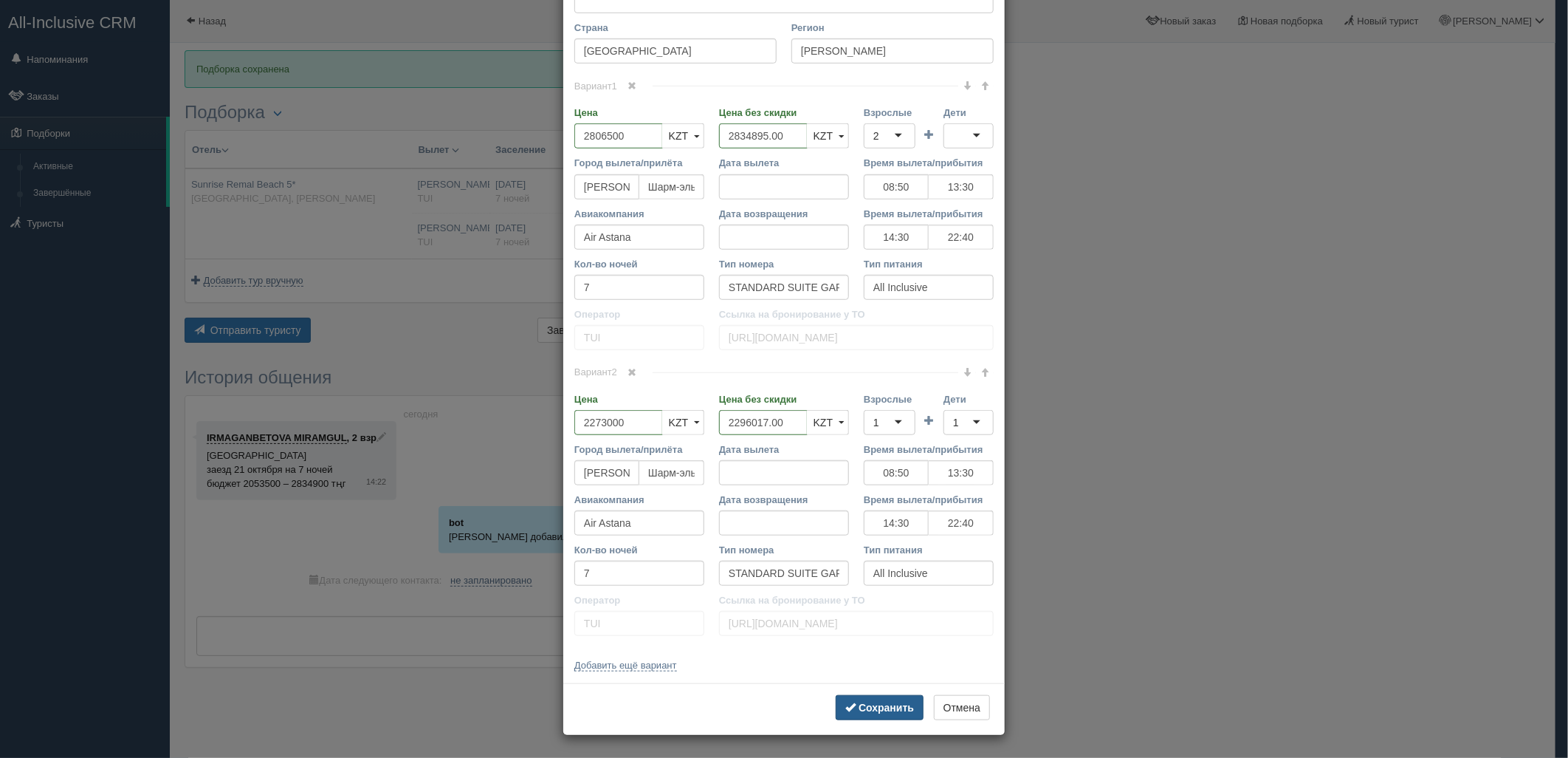
click at [861, 709] on b "Сохранить" at bounding box center [886, 707] width 55 height 11
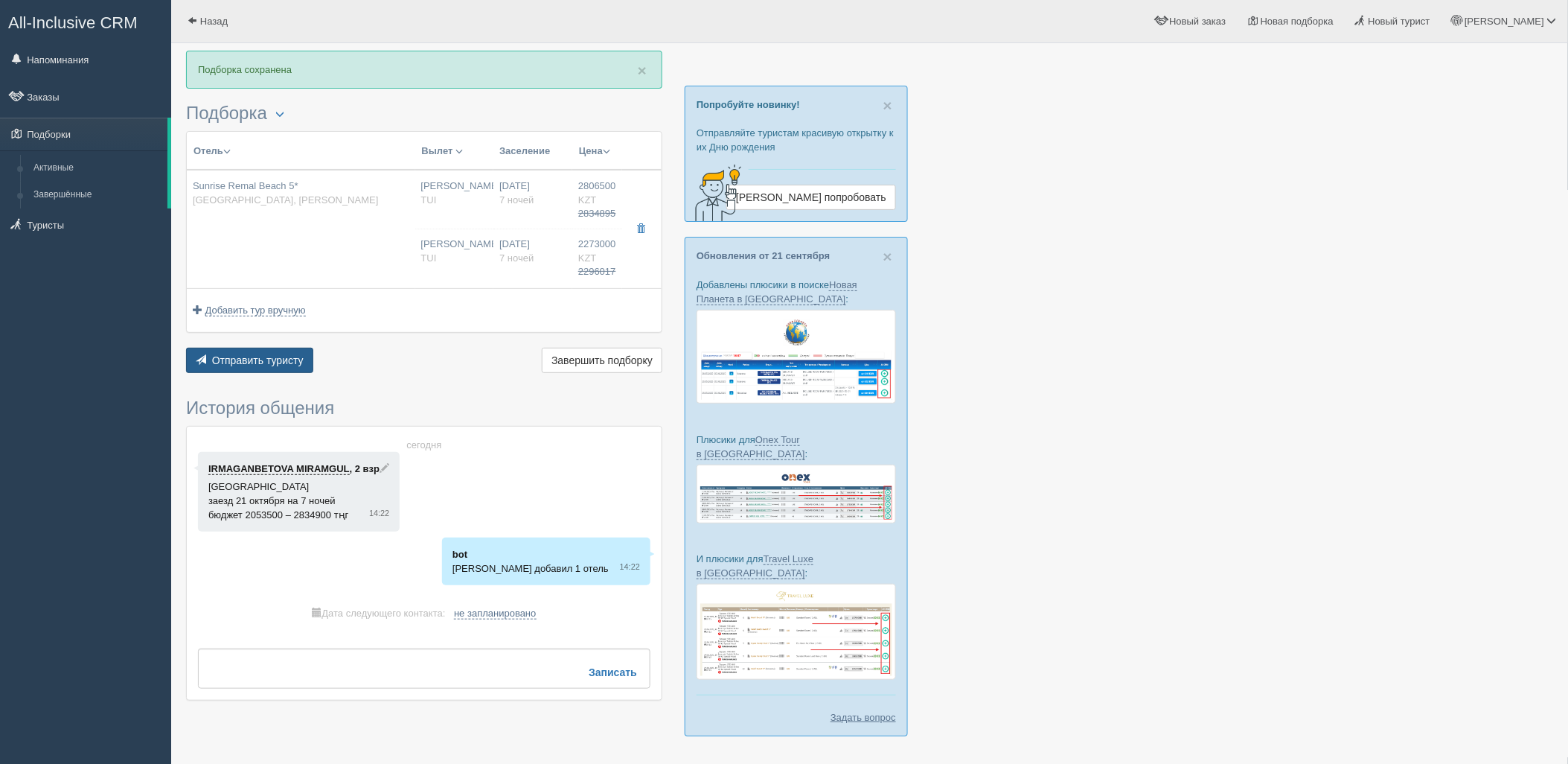
click at [271, 356] on span "Отправить туристу" at bounding box center [258, 360] width 92 height 12
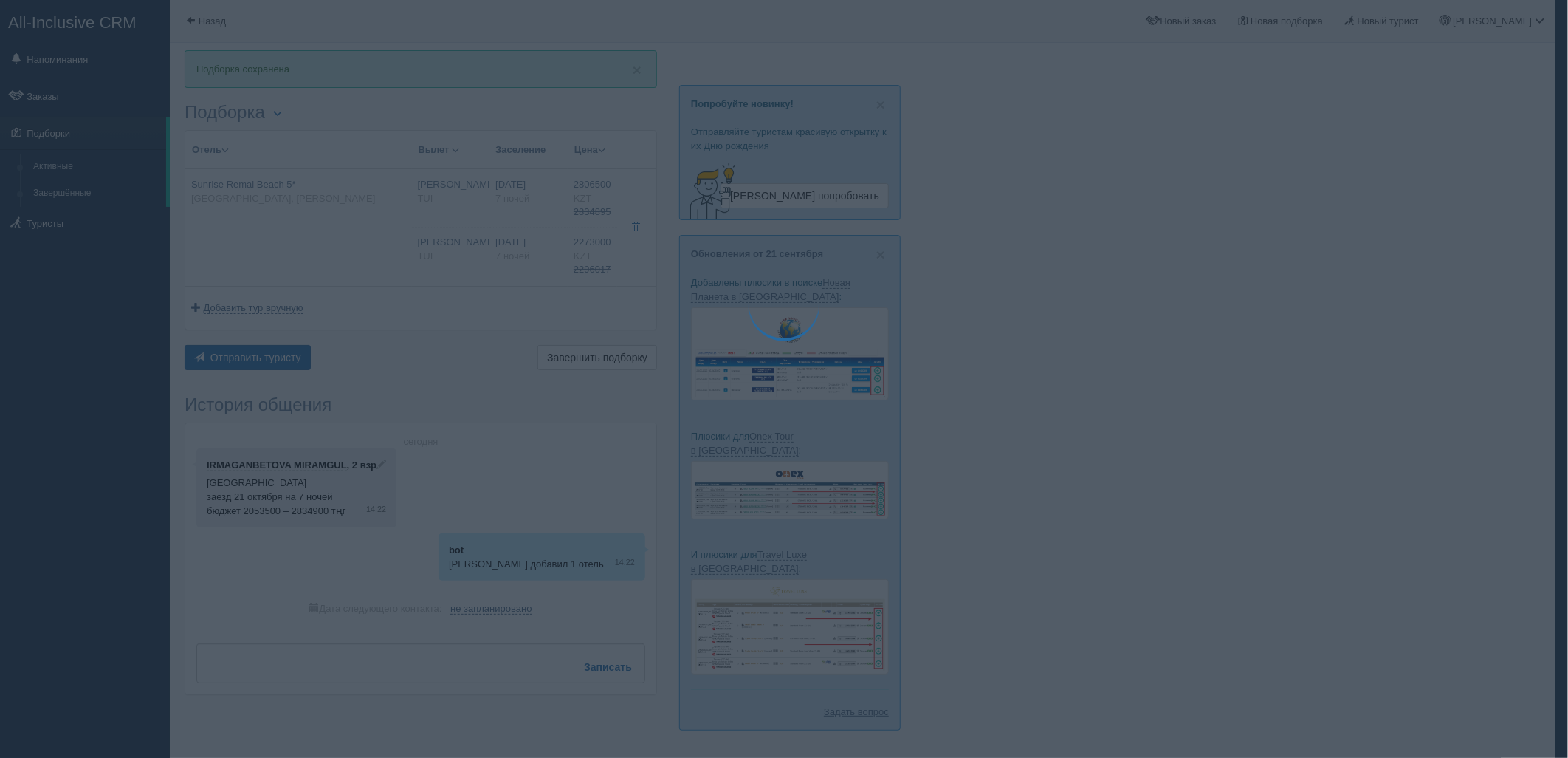
type textarea "🌞 Loremi dolo! Sitametcon Adi elitseddoei temporinc utlabore: 🌎 Etdolo, Mag Ali…"
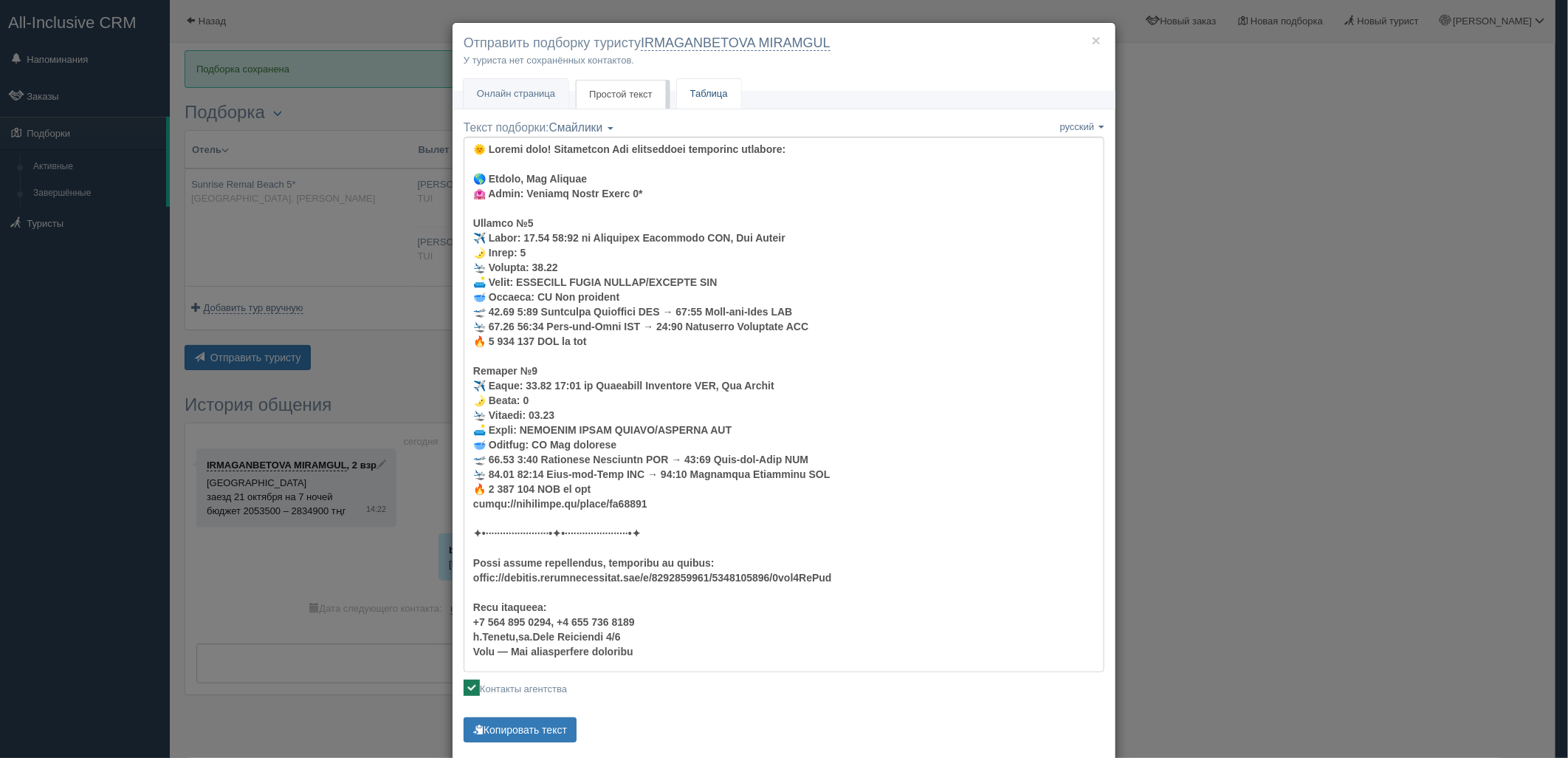
click at [720, 96] on link "Таблица" at bounding box center [709, 94] width 64 height 31
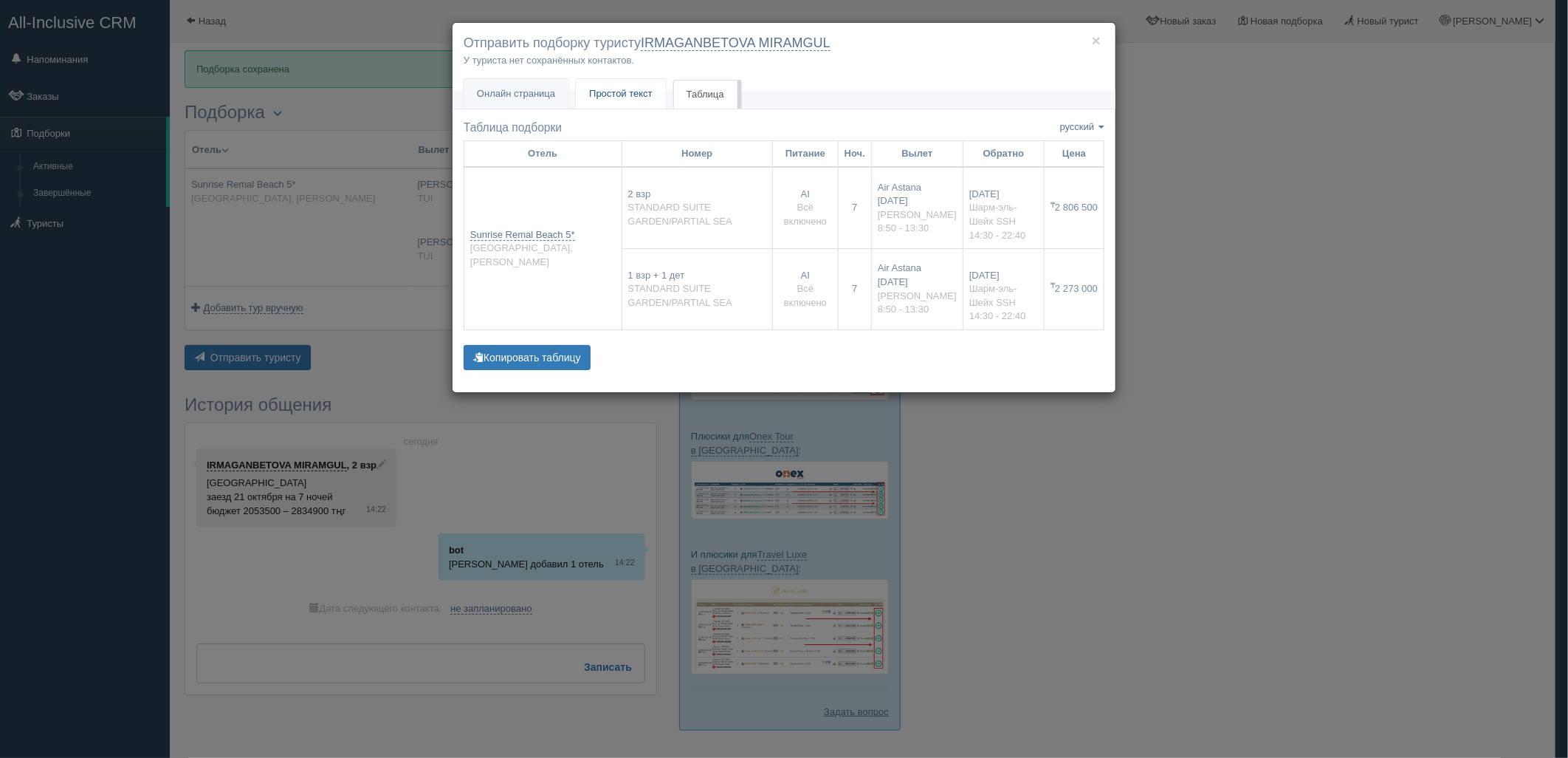
click at [602, 83] on link "Простой текст Текст" at bounding box center [621, 94] width 90 height 31
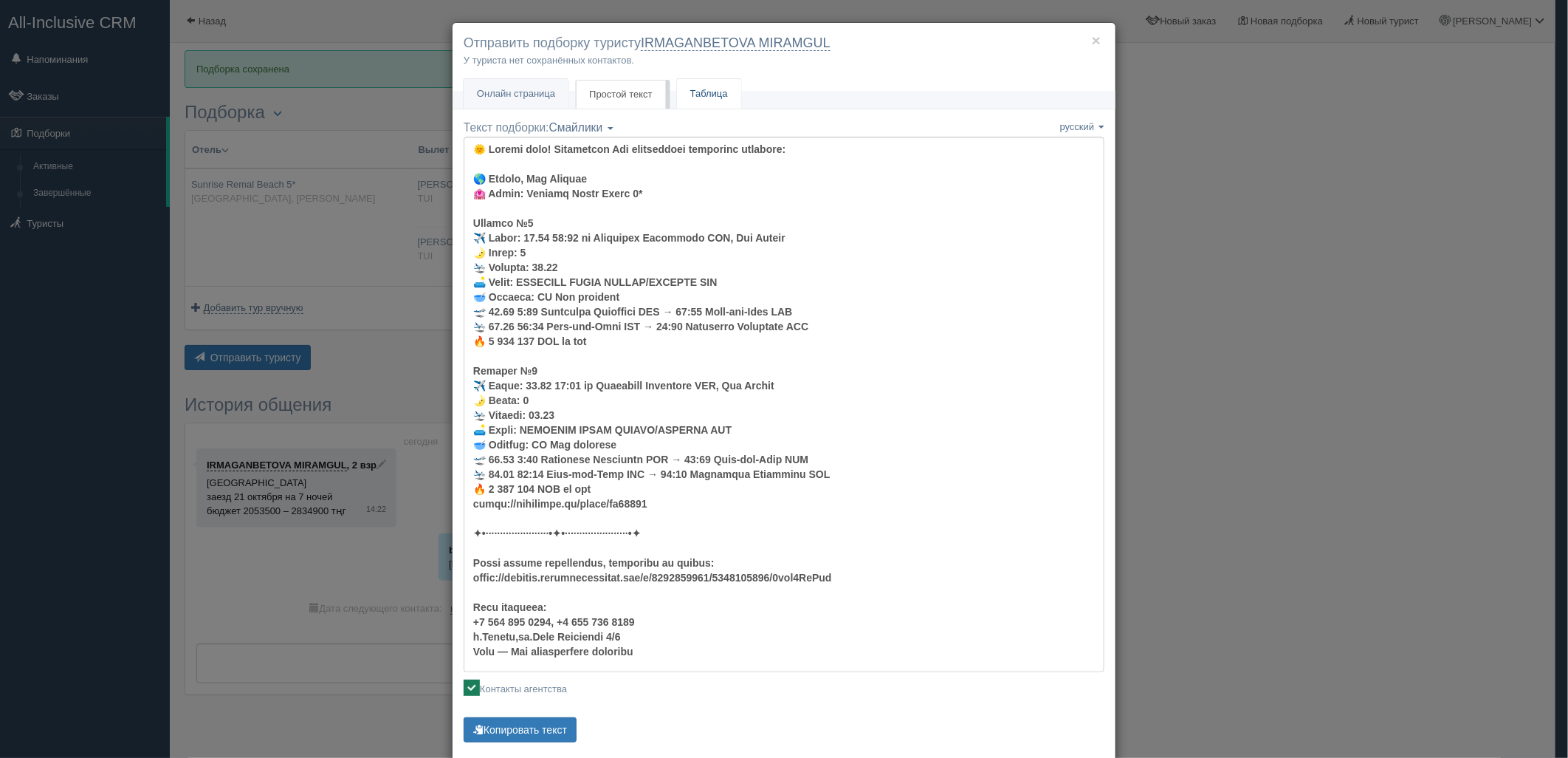
click at [703, 87] on link "Таблица" at bounding box center [709, 94] width 64 height 31
